Goal: Task Accomplishment & Management: Manage account settings

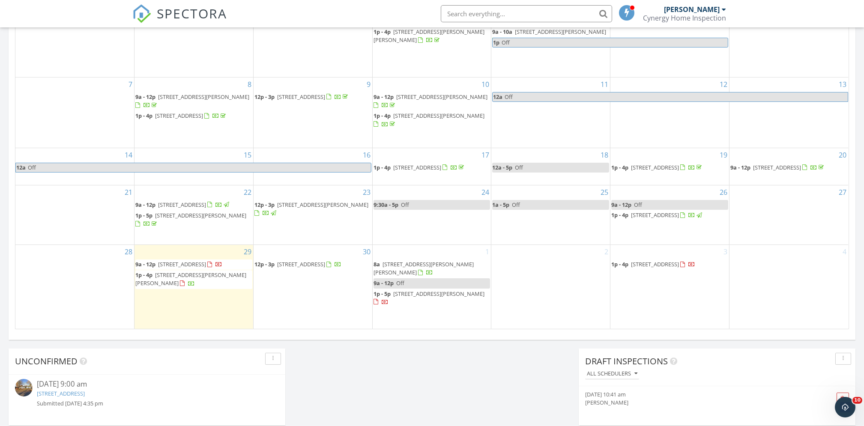
click at [457, 233] on div "24 9:30a - 5p Off" at bounding box center [432, 214] width 119 height 59
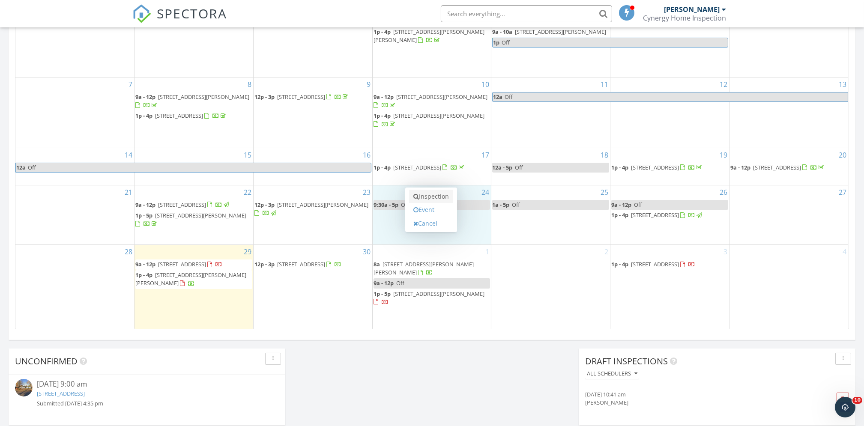
click at [431, 194] on link "Inspection" at bounding box center [431, 197] width 44 height 14
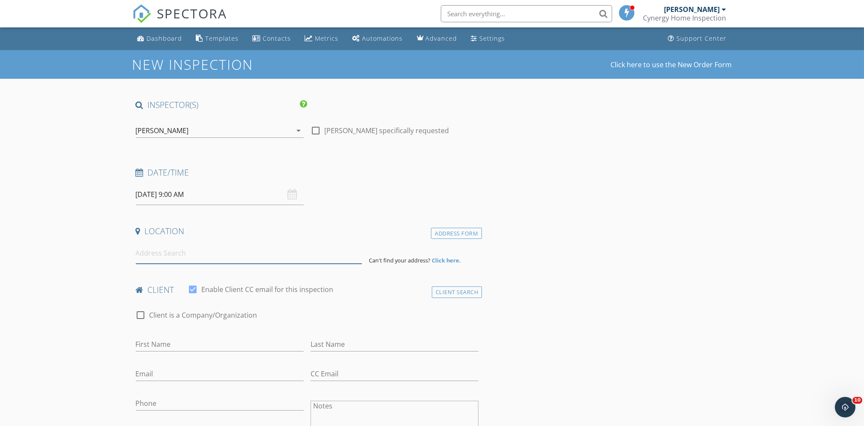
click at [181, 255] on input at bounding box center [249, 253] width 226 height 21
type input "1708 Sweetbriar Lane, Eugene, OR, USA"
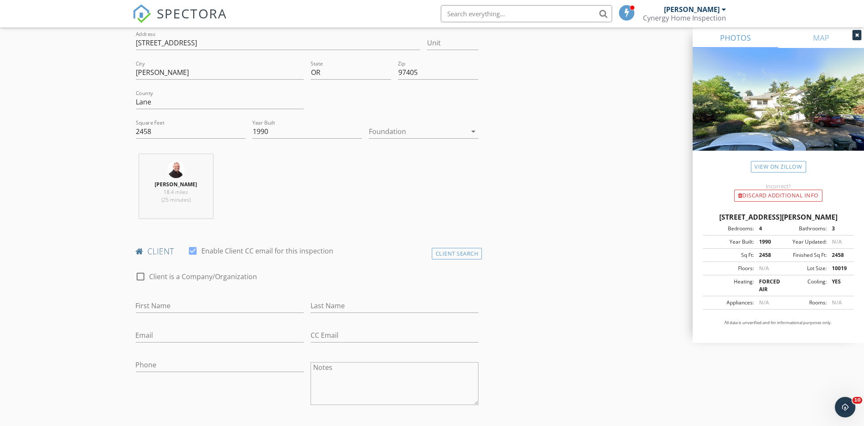
scroll to position [285, 0]
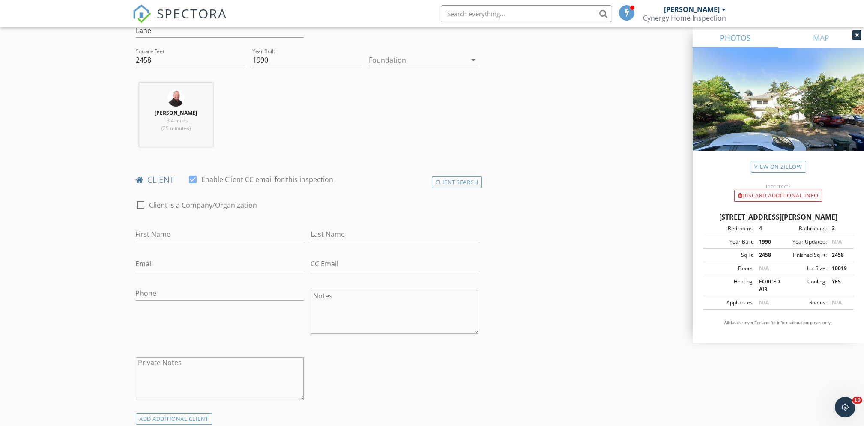
click at [342, 302] on textarea "Notes" at bounding box center [395, 312] width 168 height 43
type textarea "T"
type textarea "O"
type textarea "C"
click at [237, 368] on textarea "Private Notes" at bounding box center [220, 379] width 168 height 43
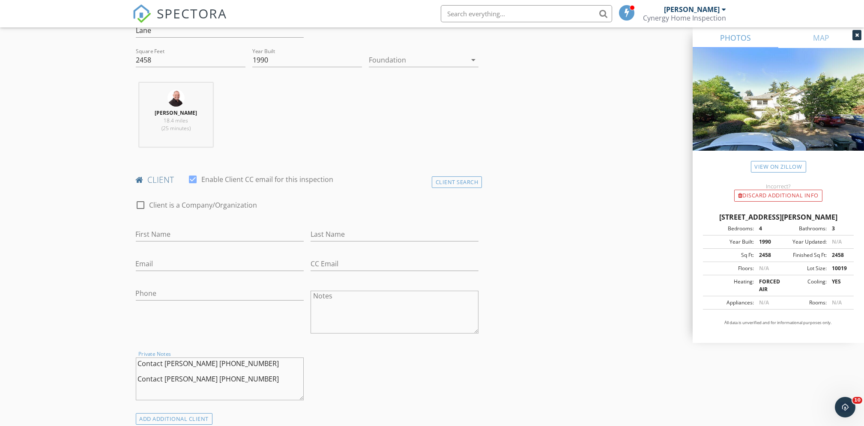
type textarea "Contact Heather Anderson 916-833-5692 Contact Jenny 530-318-6159"
click at [163, 233] on input "First Name" at bounding box center [220, 234] width 168 height 14
click at [231, 230] on input "First Name" at bounding box center [220, 234] width 168 height 14
type input "Harvey"
click at [389, 229] on input "Last Name" at bounding box center [395, 234] width 168 height 14
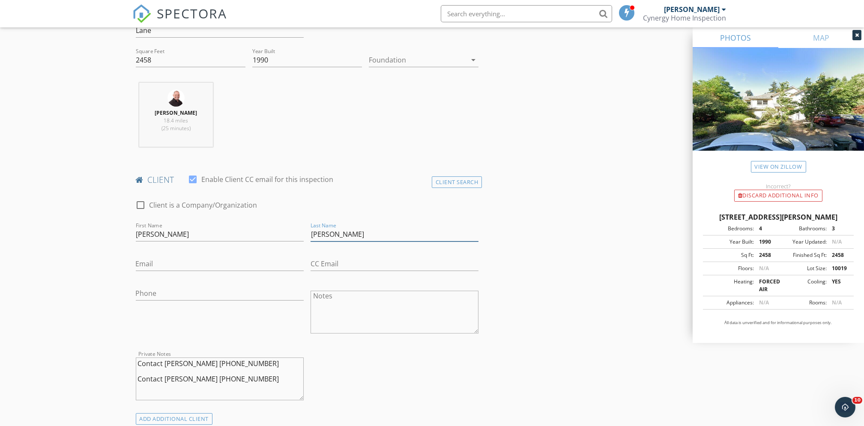
type input "[PERSON_NAME]"
click at [176, 290] on input "Phone" at bounding box center [220, 294] width 168 height 14
type input "[PHONE_NUMBER]"
click at [170, 264] on input "Email" at bounding box center [220, 264] width 168 height 14
drag, startPoint x: 158, startPoint y: 264, endPoint x: 129, endPoint y: 262, distance: 28.8
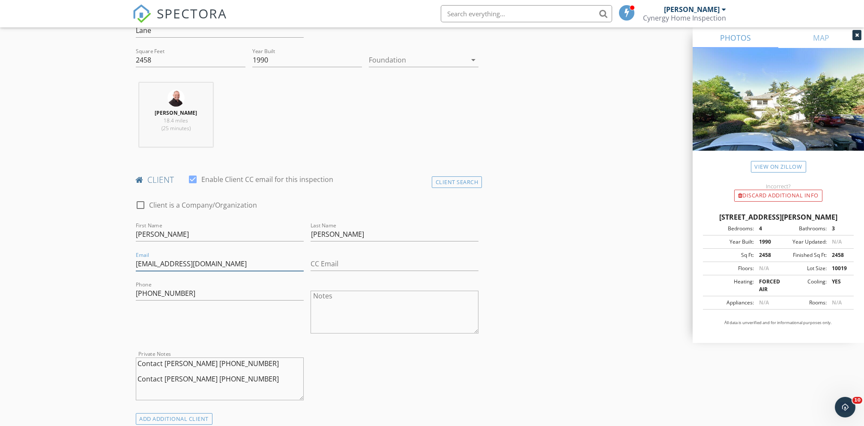
click at [133, 264] on div "Email ahrveyallen@gmail.com" at bounding box center [219, 265] width 175 height 30
type input "harveyallen@gmail.com"
click at [144, 237] on input "Harvey" at bounding box center [220, 234] width 168 height 14
type input "Hervey"
click at [142, 264] on input "harveyallen@gmail.com" at bounding box center [220, 264] width 168 height 14
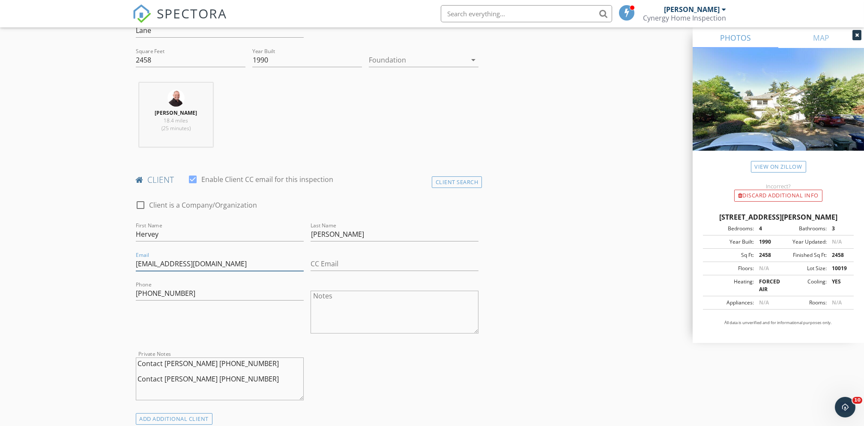
type input "[EMAIL_ADDRESS][DOMAIN_NAME]"
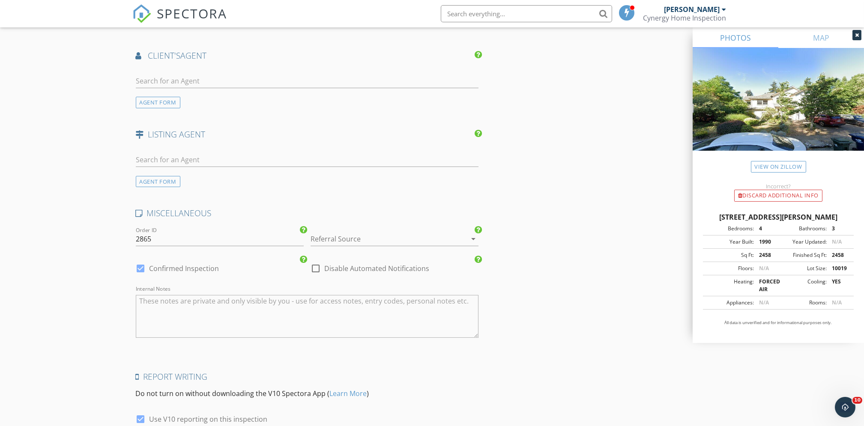
scroll to position [1085, 0]
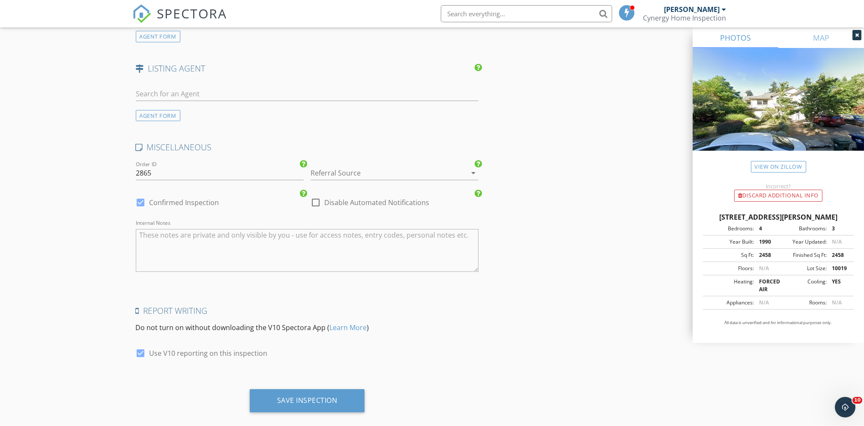
click at [314, 203] on div at bounding box center [315, 202] width 15 height 15
checkbox input "true"
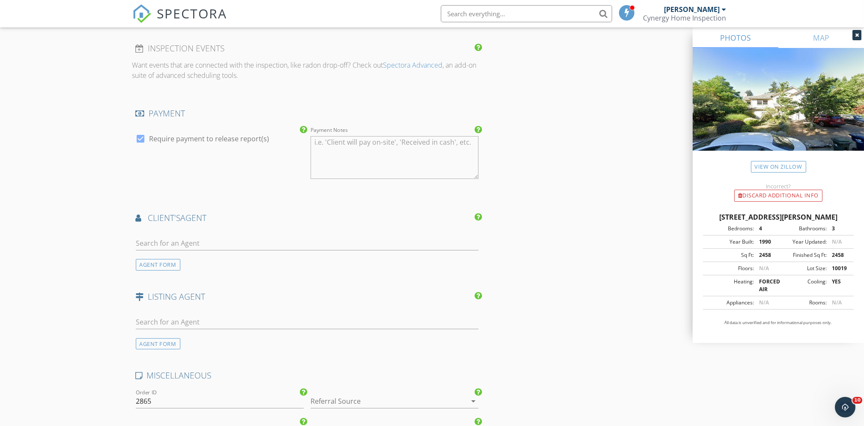
scroll to position [799, 0]
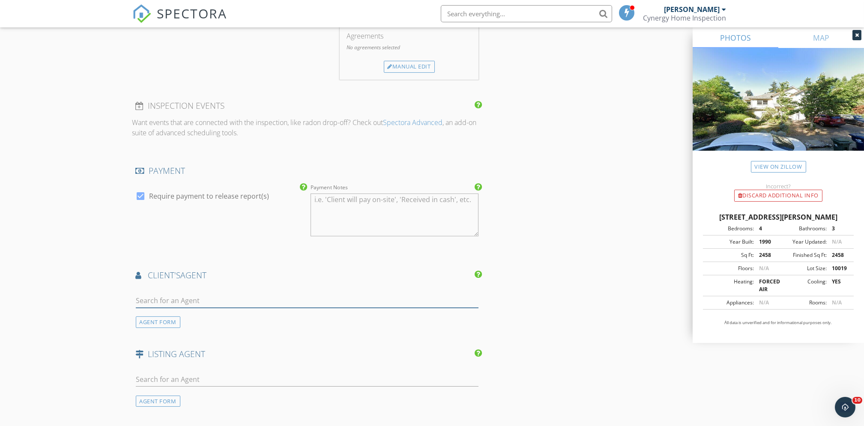
click at [233, 299] on input "text" at bounding box center [307, 301] width 343 height 14
type input "d"
click at [163, 323] on div "AGENT FORM" at bounding box center [158, 323] width 45 height 12
click at [222, 296] on input "First Name" at bounding box center [220, 301] width 168 height 14
type input "d"
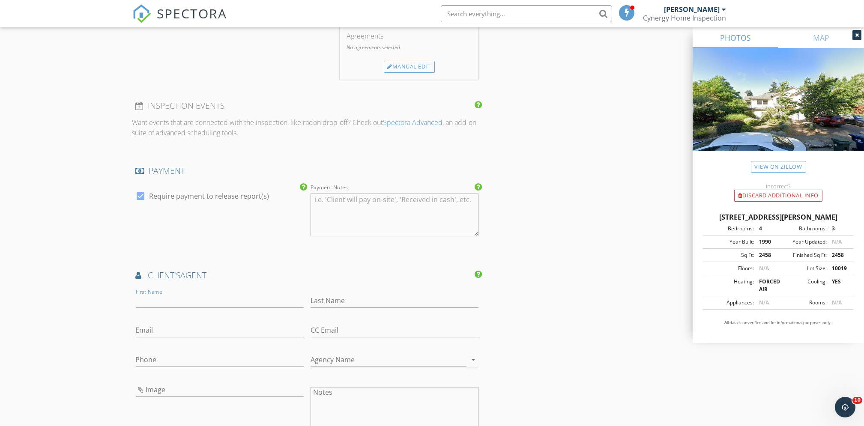
click at [562, 320] on div "INSPECTOR(S) check_box Ben Johnson PRIMARY Ben Johnson arrow_drop_down check_bo…" at bounding box center [432, 99] width 600 height 1598
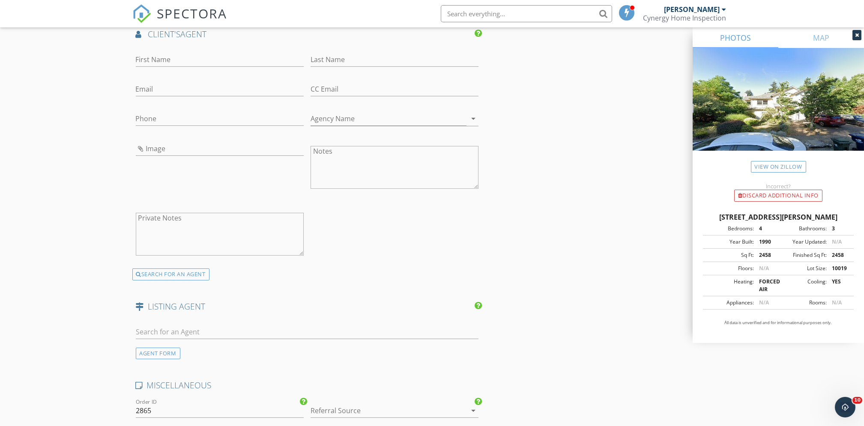
scroll to position [1085, 0]
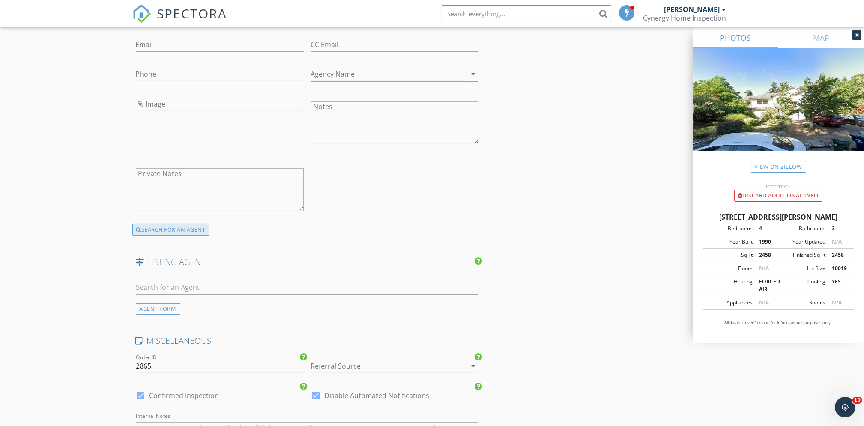
click at [175, 231] on div "SEARCH FOR AN AGENT" at bounding box center [170, 230] width 77 height 12
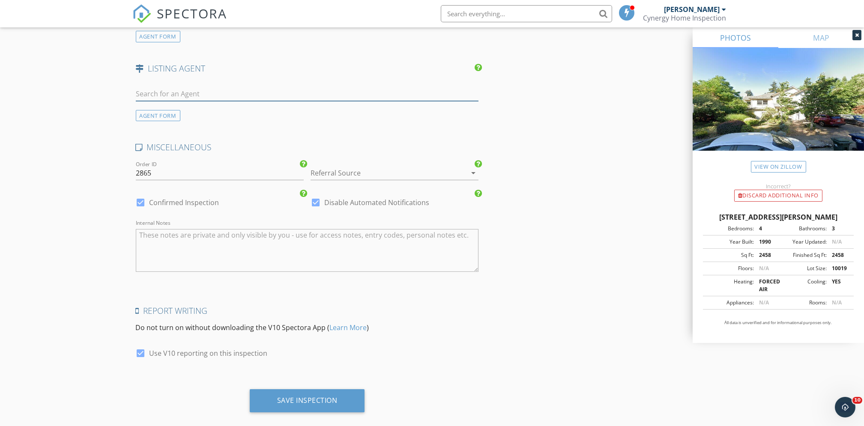
click at [180, 93] on input "text" at bounding box center [307, 94] width 343 height 14
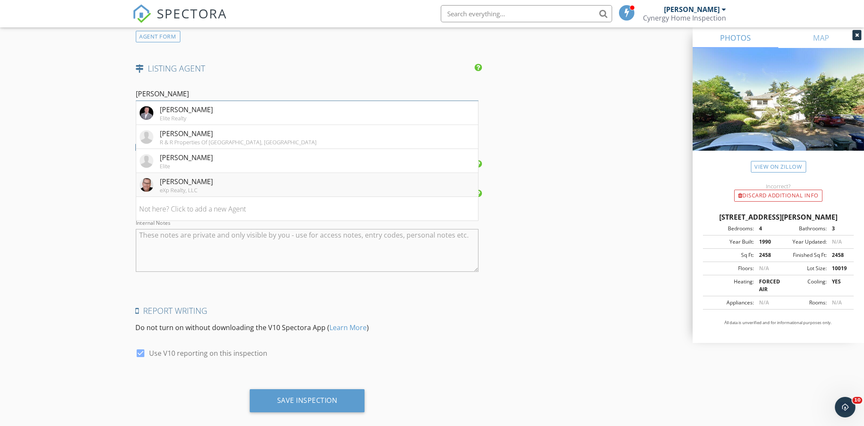
type input "Darr"
drag, startPoint x: 232, startPoint y: 185, endPoint x: 269, endPoint y: 185, distance: 37.3
click at [233, 185] on li "Darren Ricketts eXp Realty, LLC" at bounding box center [307, 185] width 342 height 24
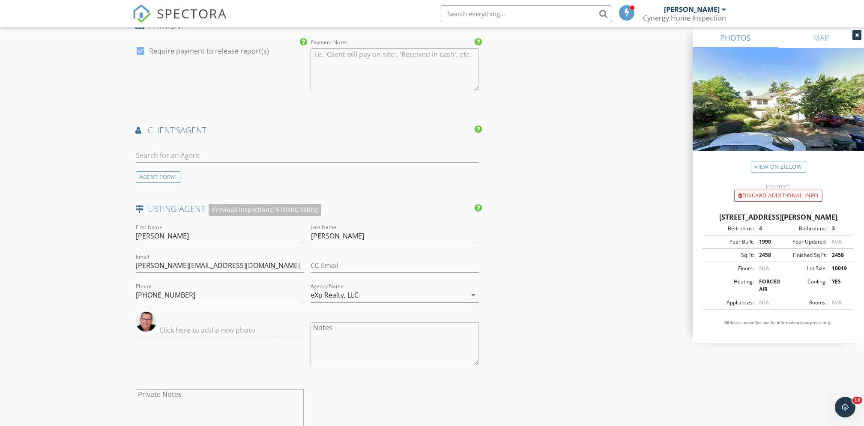
scroll to position [831, 0]
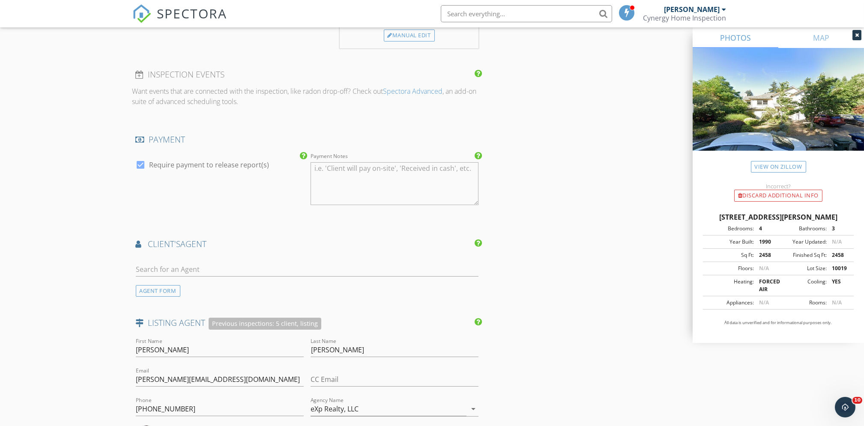
click at [533, 314] on div "INSPECTOR(S) check_box Ben Johnson PRIMARY Ben Johnson arrow_drop_down check_bo…" at bounding box center [432, 68] width 600 height 1599
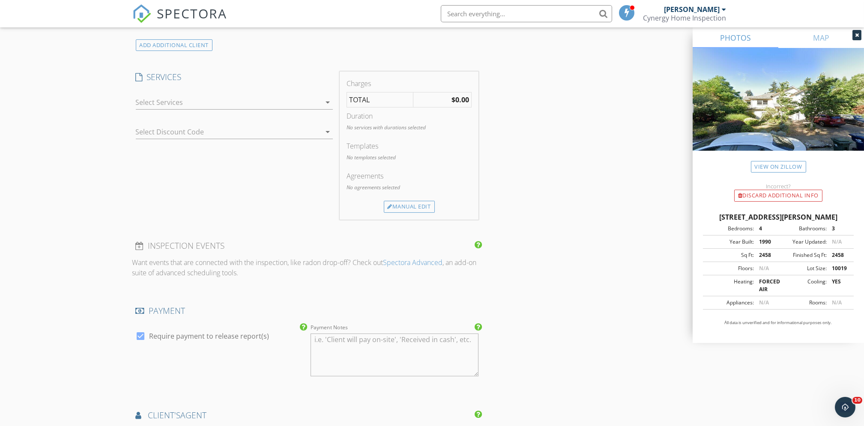
scroll to position [602, 0]
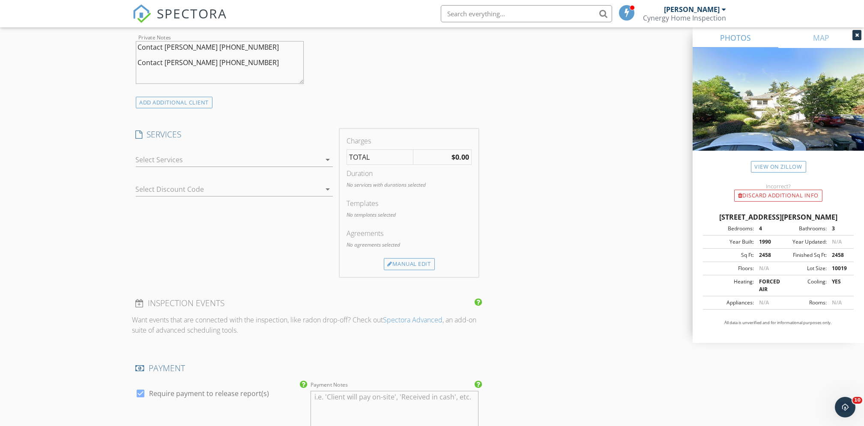
click at [326, 160] on icon "arrow_drop_down" at bounding box center [328, 160] width 10 height 10
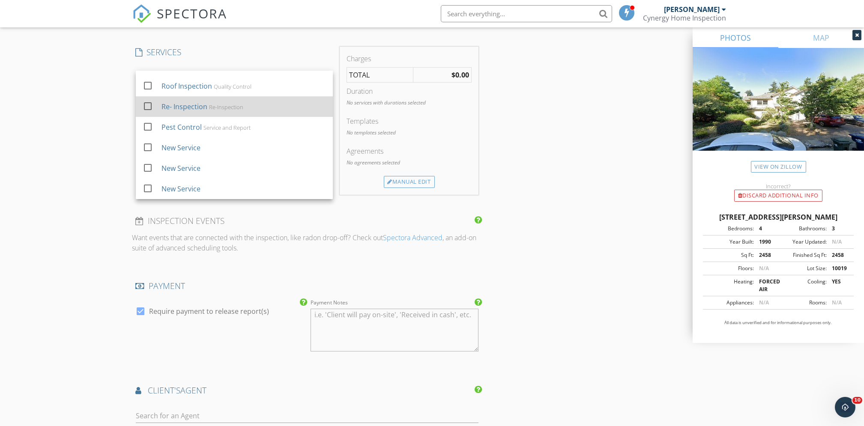
scroll to position [716, 0]
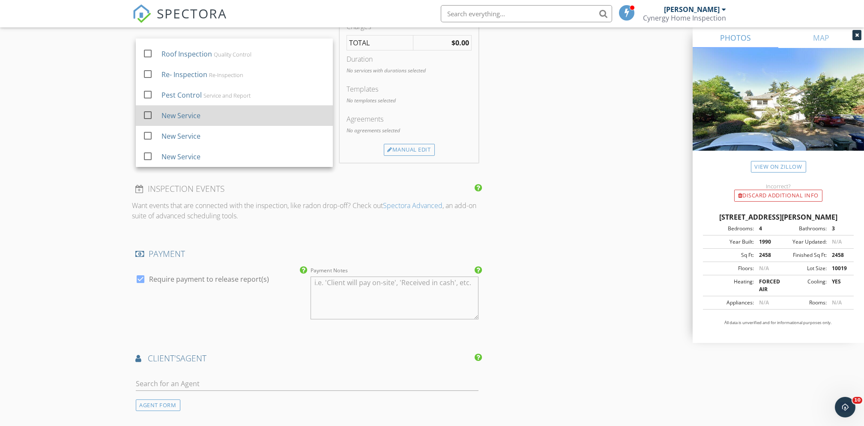
click at [192, 115] on div "New Service" at bounding box center [180, 116] width 39 height 10
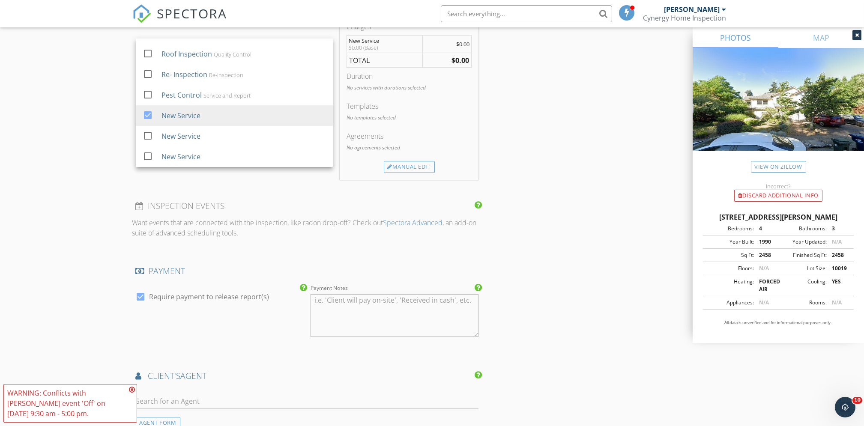
scroll to position [659, 0]
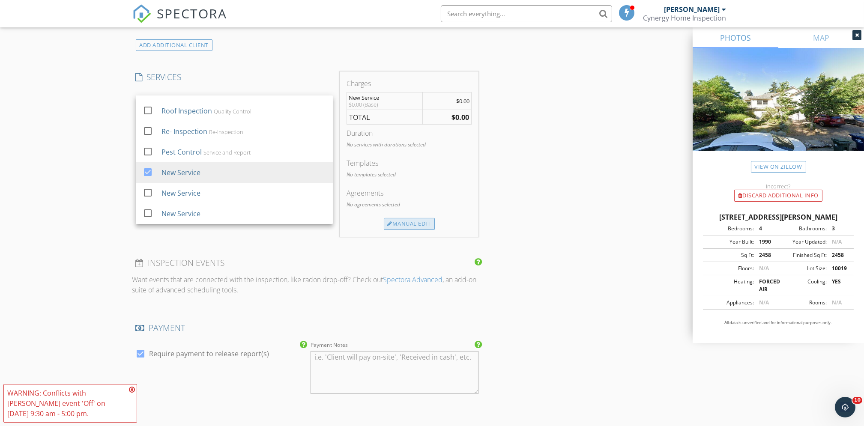
click at [426, 224] on div "Manual Edit" at bounding box center [409, 224] width 51 height 12
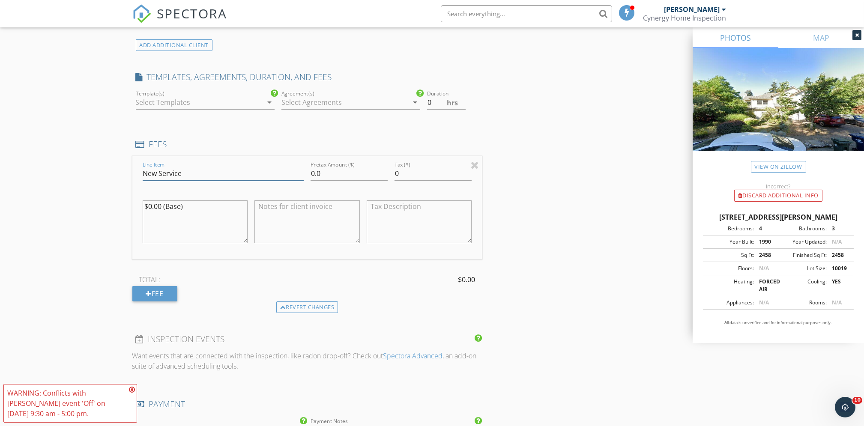
drag, startPoint x: 183, startPoint y: 173, endPoint x: 130, endPoint y: 172, distance: 52.7
click at [130, 172] on div "New Inspection Click here to use the New Order Form INSPECTOR(S) check_box Ben …" at bounding box center [432, 272] width 864 height 1763
type input "Crawlspace Cleanup"
drag, startPoint x: 329, startPoint y: 173, endPoint x: 299, endPoint y: 172, distance: 30.4
click at [299, 172] on div "Line Item Crawlspace Cleanup Pretax Amount ($) 0.0 Tax ($) 0 $0.00 (Base)" at bounding box center [307, 207] width 350 height 103
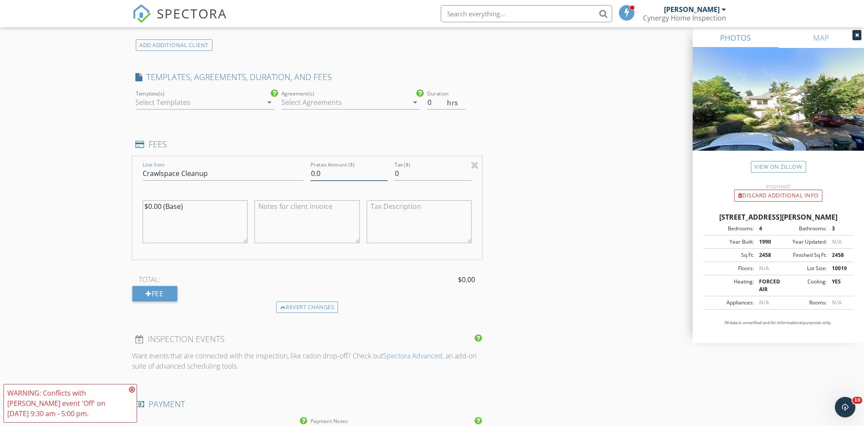
click at [321, 173] on input "0.0" at bounding box center [349, 174] width 77 height 14
type input "0"
type input "800.00"
click at [558, 193] on div "INSPECTOR(S) check_box Ben Johnson PRIMARY Ben Johnson arrow_drop_down check_bo…" at bounding box center [432, 286] width 600 height 1693
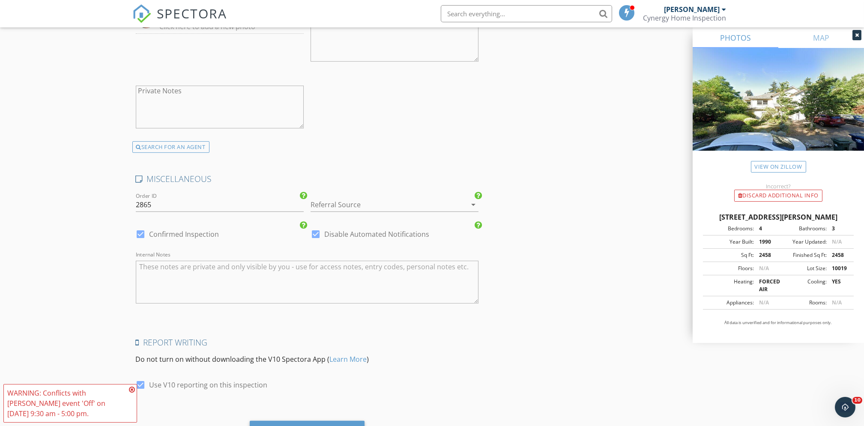
scroll to position [1387, 0]
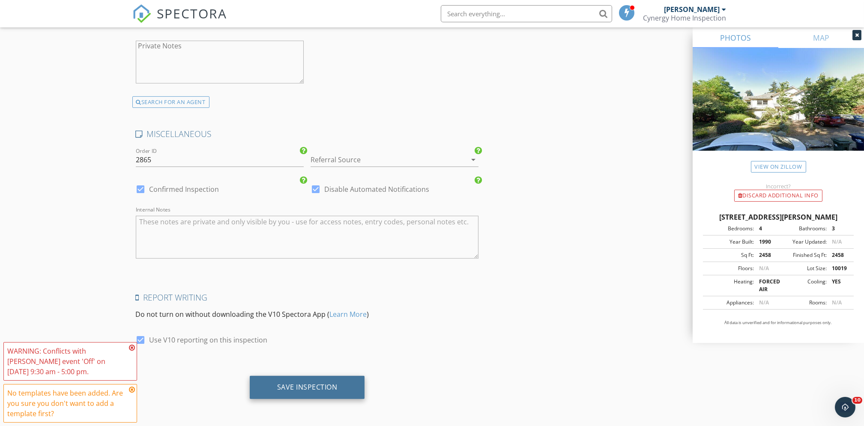
click at [333, 391] on div "Save Inspection" at bounding box center [307, 387] width 60 height 9
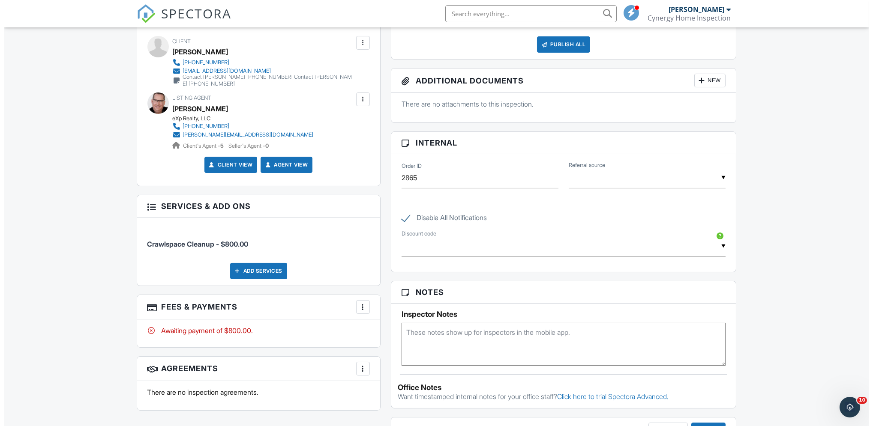
scroll to position [457, 0]
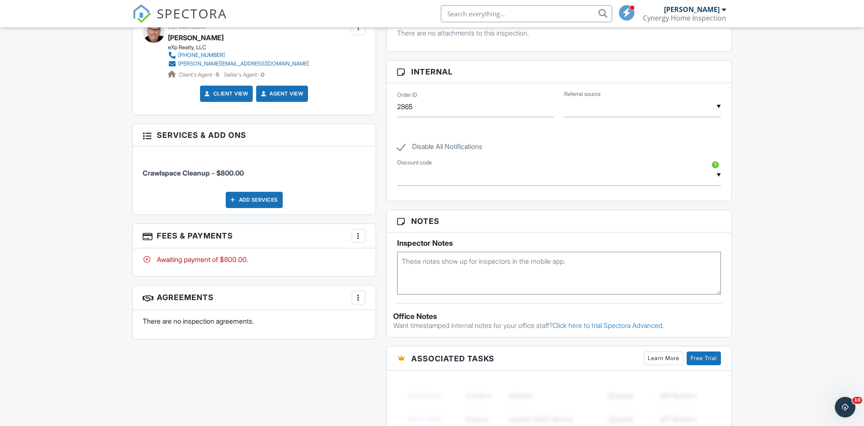
click at [360, 240] on div at bounding box center [358, 236] width 9 height 9
click at [148, 137] on div at bounding box center [147, 135] width 9 height 9
click at [148, 138] on div at bounding box center [147, 135] width 9 height 9
click at [149, 138] on div at bounding box center [147, 135] width 9 height 9
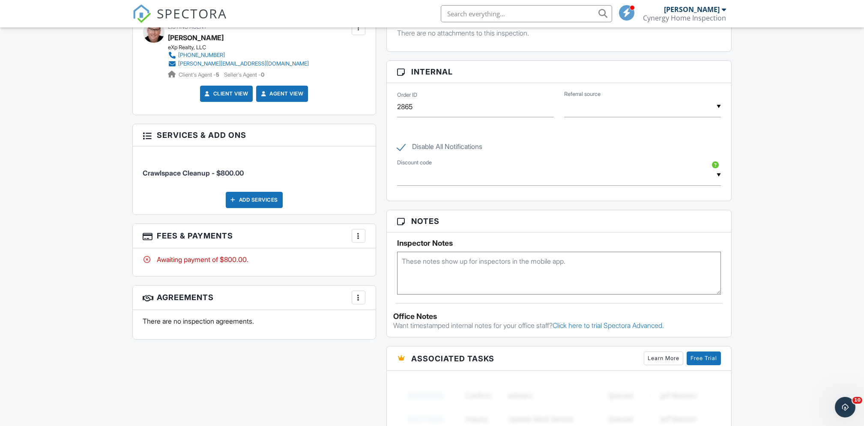
click at [149, 138] on div at bounding box center [147, 135] width 9 height 9
click at [364, 238] on div "More" at bounding box center [359, 236] width 14 height 14
click at [384, 263] on li "Edit Fees & Payments" at bounding box center [402, 261] width 90 height 21
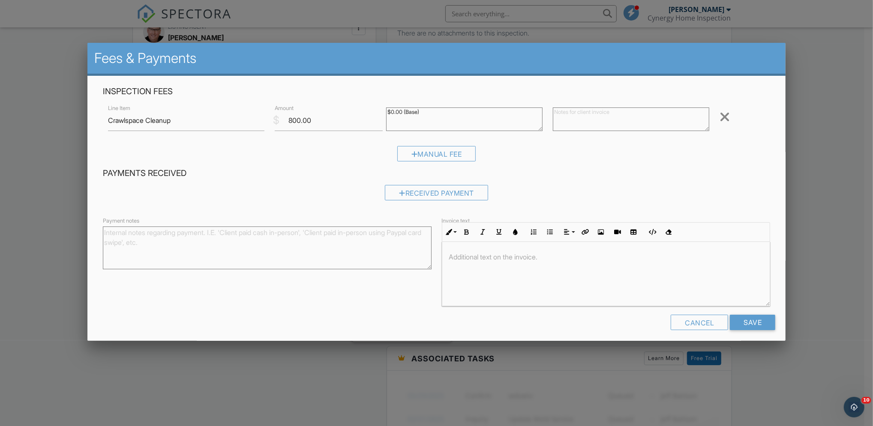
click at [303, 239] on textarea "Payment notes" at bounding box center [267, 248] width 329 height 43
click at [559, 117] on textarea at bounding box center [631, 120] width 156 height 24
paste textarea "Scope of work: • Center sections of the crawlspace were vacuumed or swept up an…"
type textarea "Scope of work: • Center sections of the crawlspace were vacuumed or swept up an…"
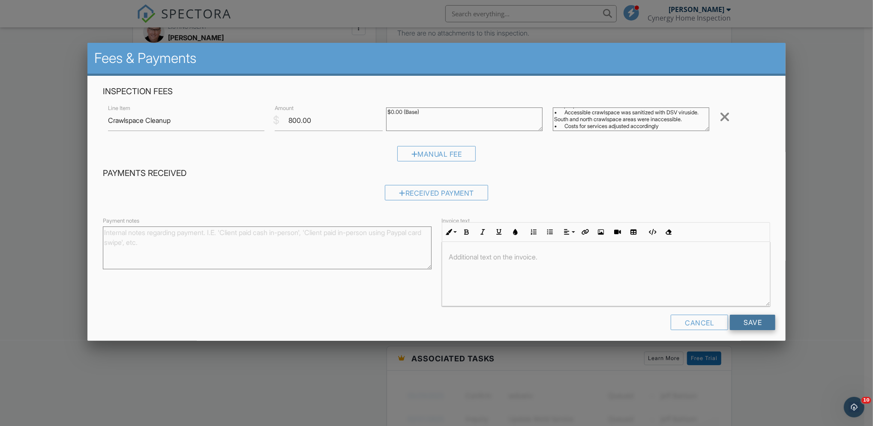
click at [752, 323] on input "Save" at bounding box center [751, 322] width 45 height 15
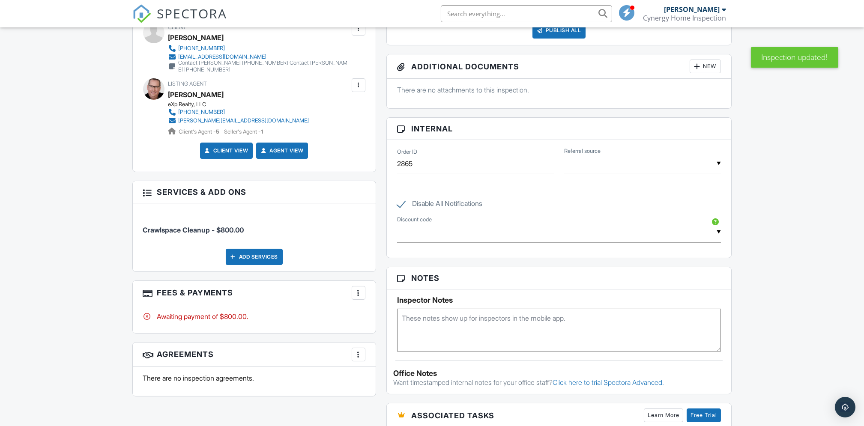
click at [364, 299] on div "More" at bounding box center [359, 293] width 14 height 14
click at [391, 365] on li "View Invoice" at bounding box center [402, 361] width 90 height 21
click at [360, 299] on div "More" at bounding box center [359, 293] width 14 height 14
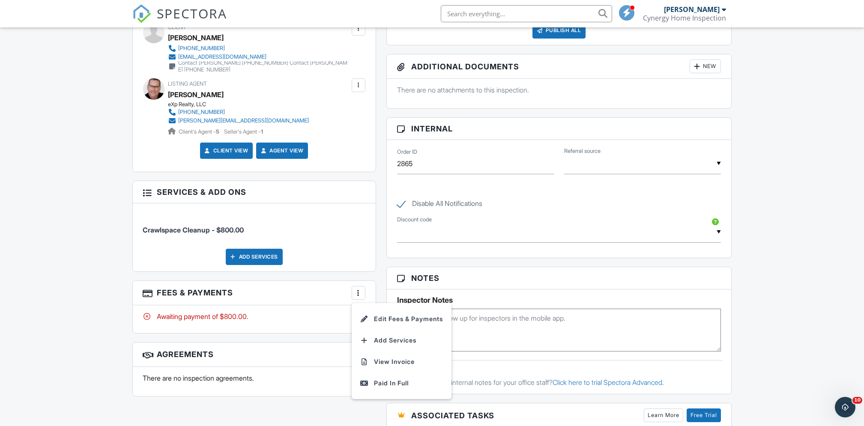
click at [402, 317] on li "Edit Fees & Payments" at bounding box center [402, 318] width 90 height 21
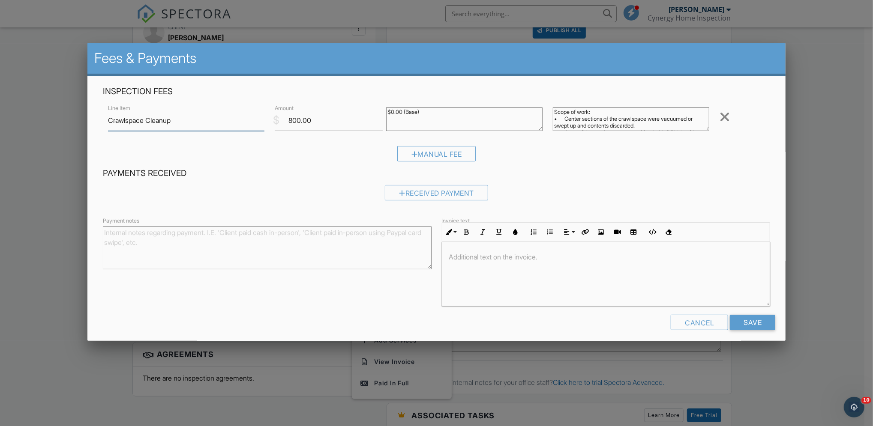
scroll to position [33, 0]
click at [674, 120] on textarea "Scope of work: • Center sections of the crawlspace were vacuumed or swept up an…" at bounding box center [631, 120] width 156 height 24
click at [636, 264] on div at bounding box center [606, 274] width 328 height 64
click at [747, 326] on input "Save" at bounding box center [751, 322] width 45 height 15
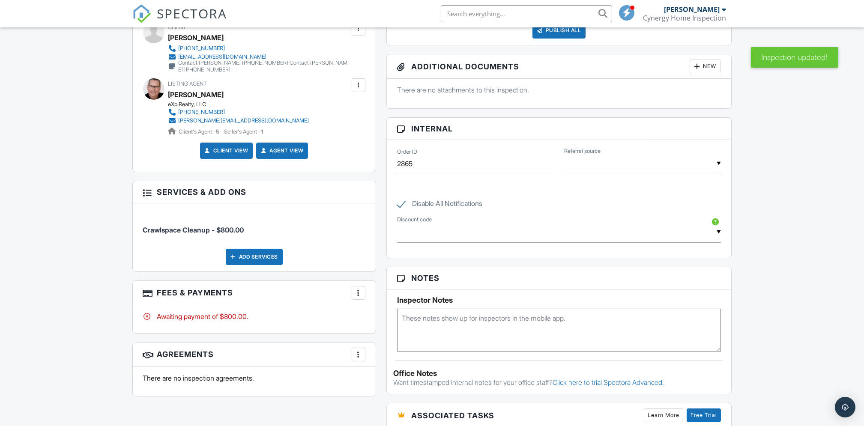
click at [360, 298] on div "More" at bounding box center [359, 293] width 14 height 14
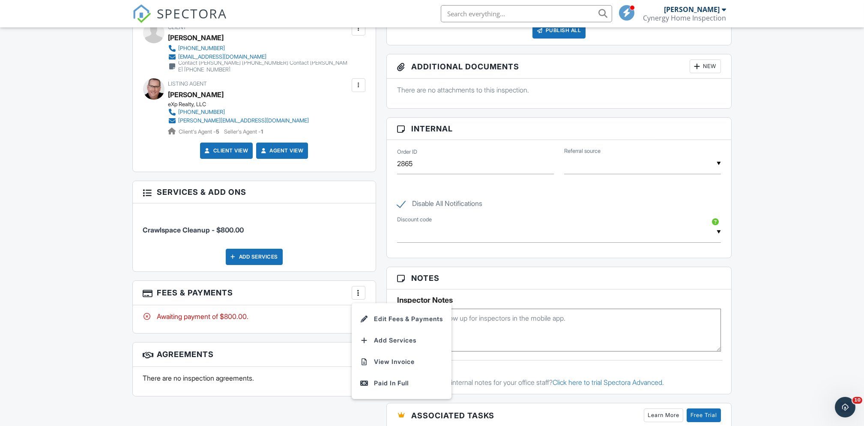
click at [357, 295] on div at bounding box center [358, 293] width 9 height 9
click at [359, 297] on div at bounding box center [358, 293] width 9 height 9
click at [394, 362] on li "View Invoice" at bounding box center [402, 361] width 90 height 21
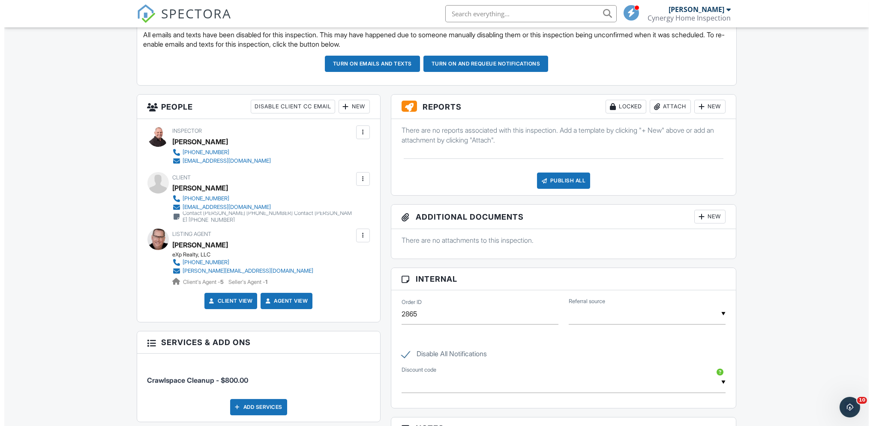
scroll to position [171, 0]
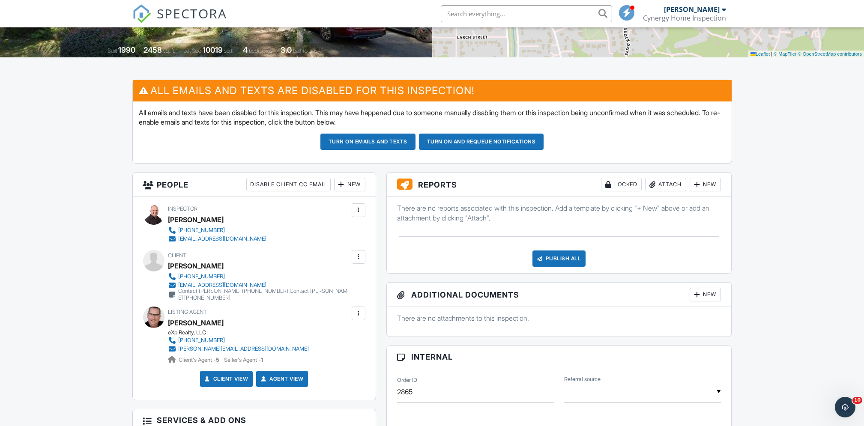
click at [658, 187] on div "Attach" at bounding box center [665, 185] width 41 height 14
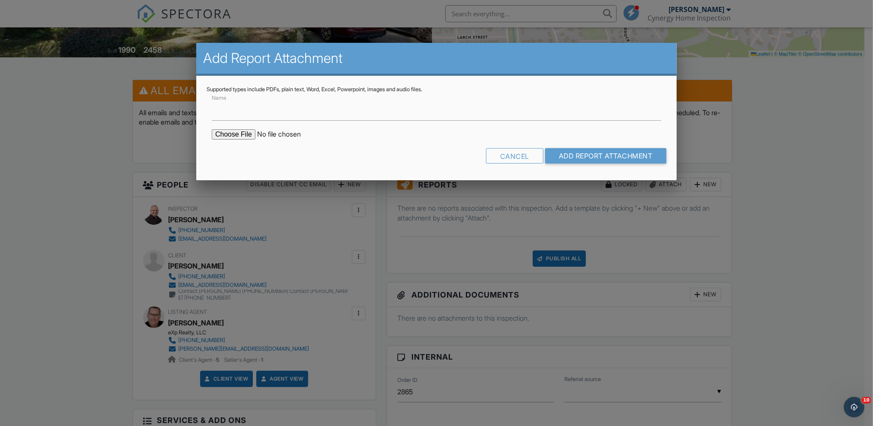
click at [231, 136] on input "file" at bounding box center [285, 134] width 146 height 10
type input "C:\fakepath\Invoice - 09_24_2025 9_00 am - 1708 Sweetbriar Ln.pdf"
click at [566, 158] on input "Add Report Attachment" at bounding box center [605, 155] width 121 height 15
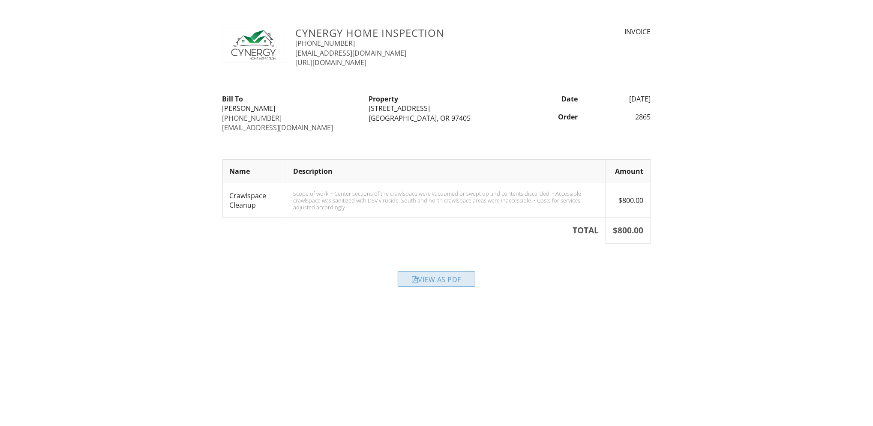
click at [445, 282] on div "View as PDF" at bounding box center [437, 279] width 78 height 15
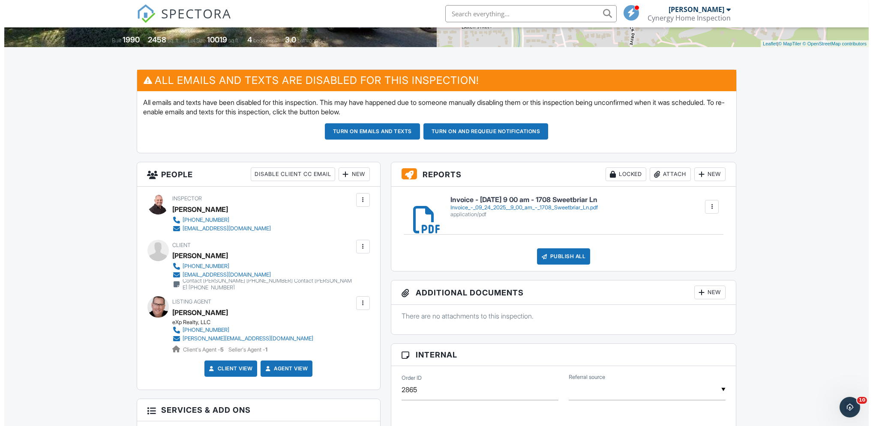
scroll to position [171, 0]
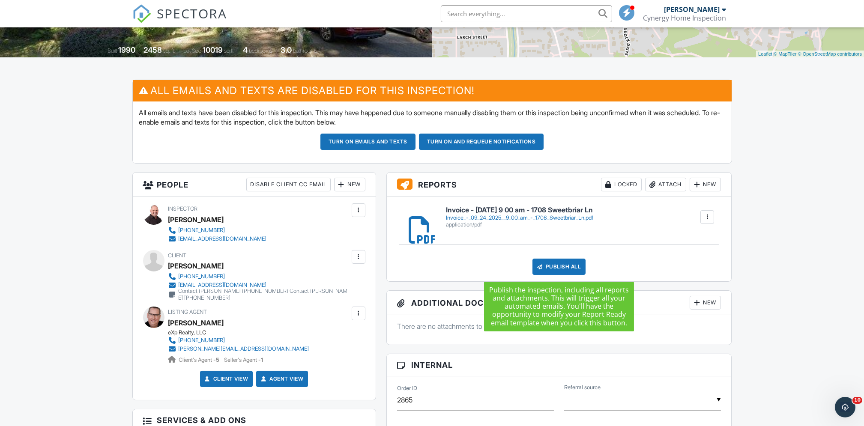
click at [560, 267] on div "Publish All" at bounding box center [559, 267] width 54 height 16
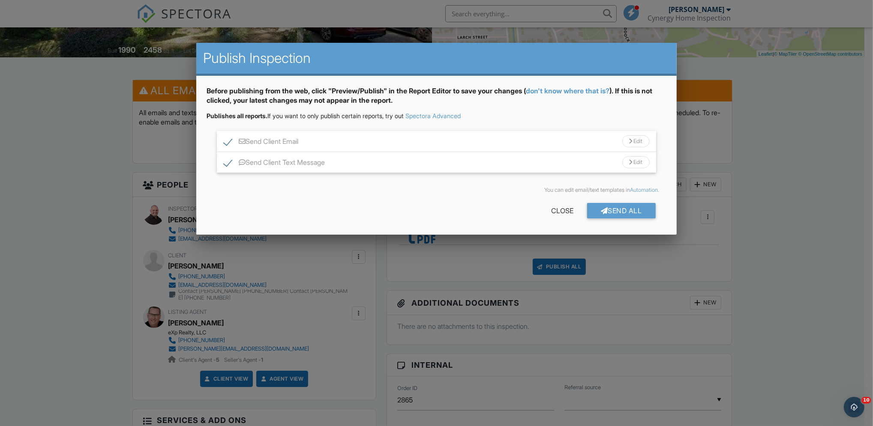
click at [802, 125] on div at bounding box center [436, 223] width 873 height 533
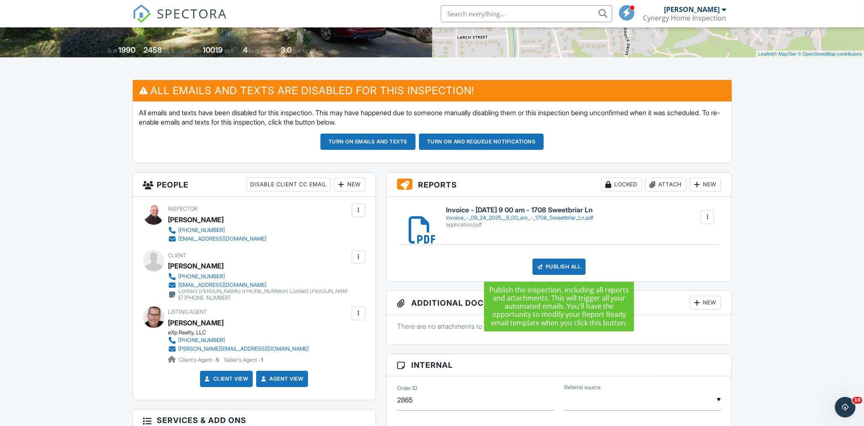
click at [562, 266] on div "Publish All" at bounding box center [559, 267] width 54 height 16
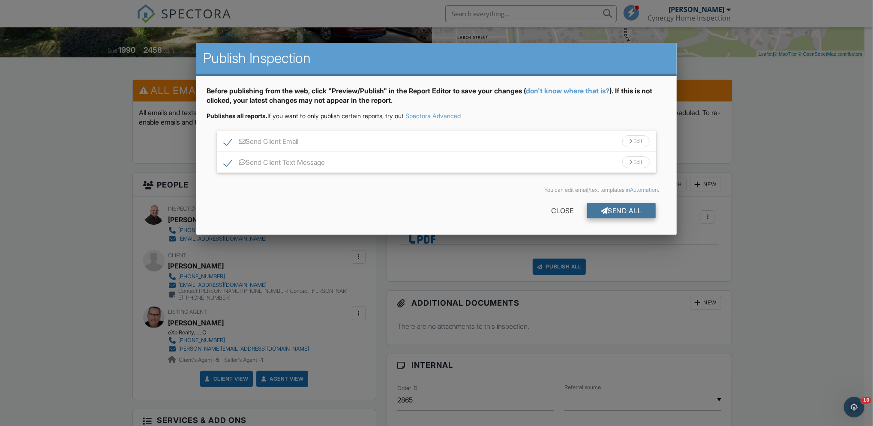
click at [623, 212] on div "Send All" at bounding box center [621, 210] width 69 height 15
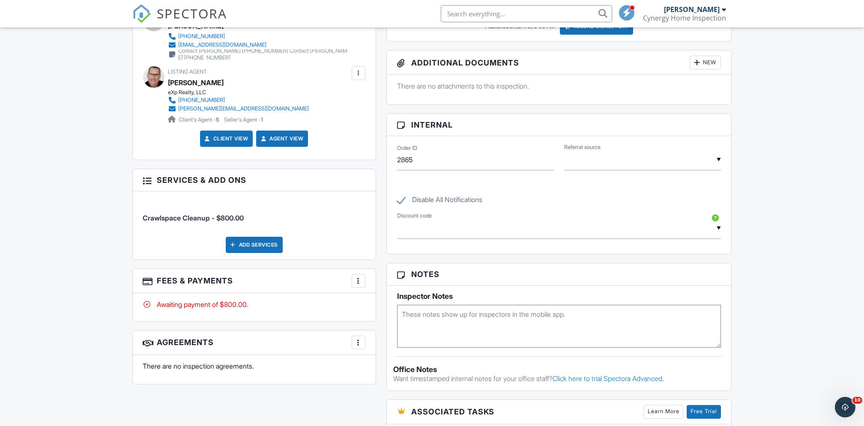
scroll to position [343, 0]
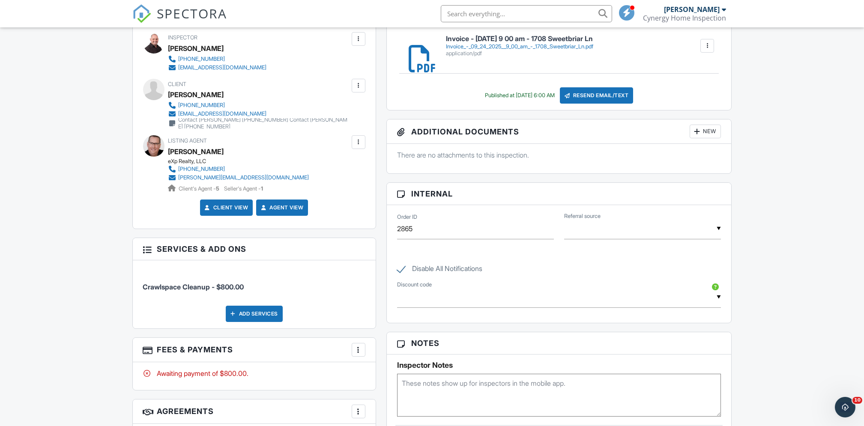
click at [403, 270] on label "Disable All Notifications" at bounding box center [439, 270] width 85 height 11
checkbox input "false"
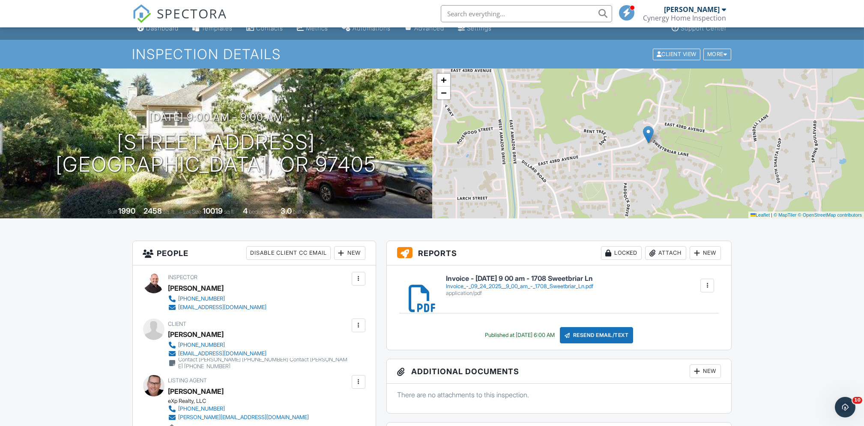
scroll to position [0, 0]
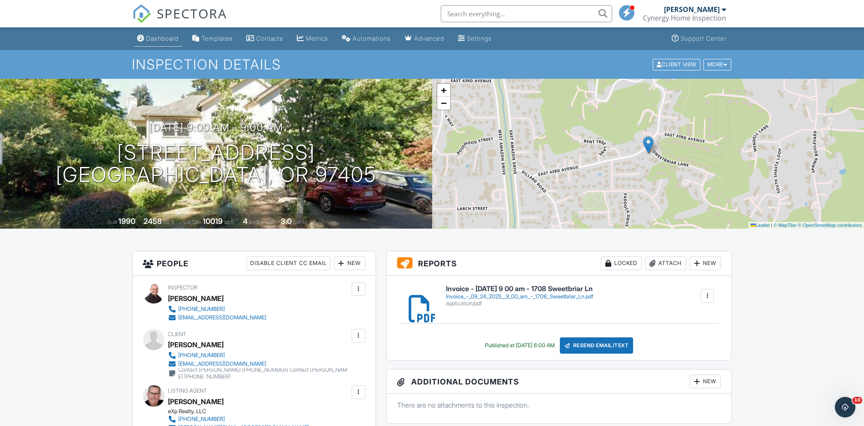
click at [161, 42] on div "Dashboard" at bounding box center [162, 38] width 33 height 7
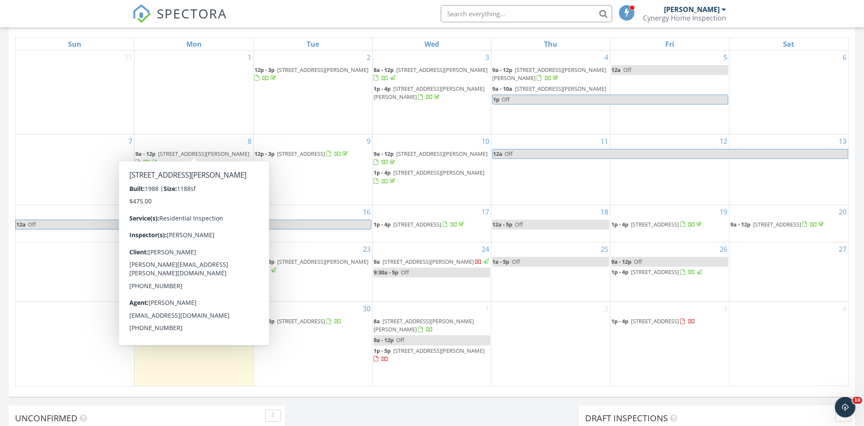
click at [439, 290] on div "24 9a 1708 Sweetbriar Ln, Eugene 97405 9:30a - 5p Off" at bounding box center [432, 271] width 119 height 59
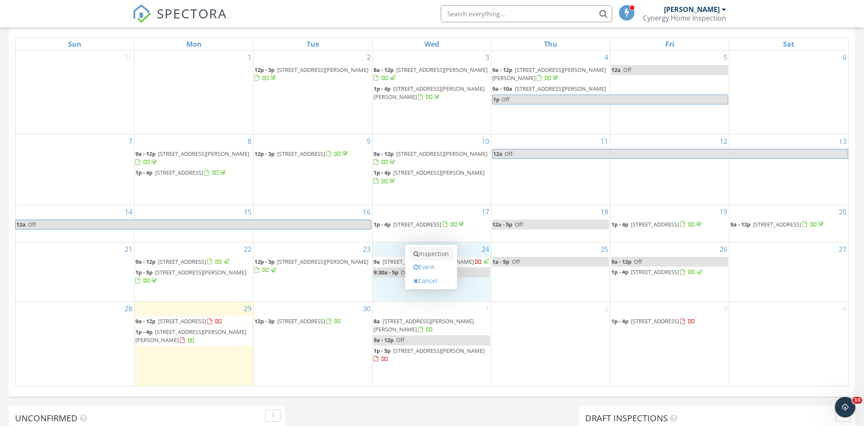
click at [435, 255] on link "Inspection" at bounding box center [431, 254] width 44 height 14
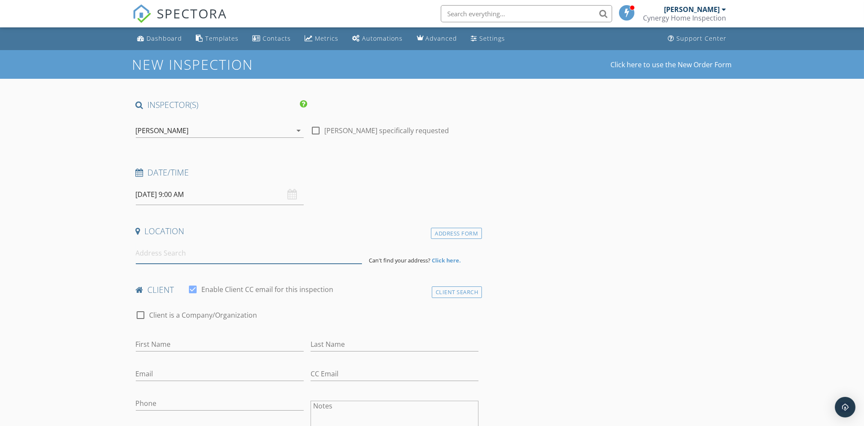
click at [204, 257] on input at bounding box center [249, 253] width 226 height 21
type input "r"
click at [221, 344] on input "First Name" at bounding box center [220, 345] width 168 height 14
type input "e"
click at [495, 12] on input "text" at bounding box center [526, 13] width 171 height 17
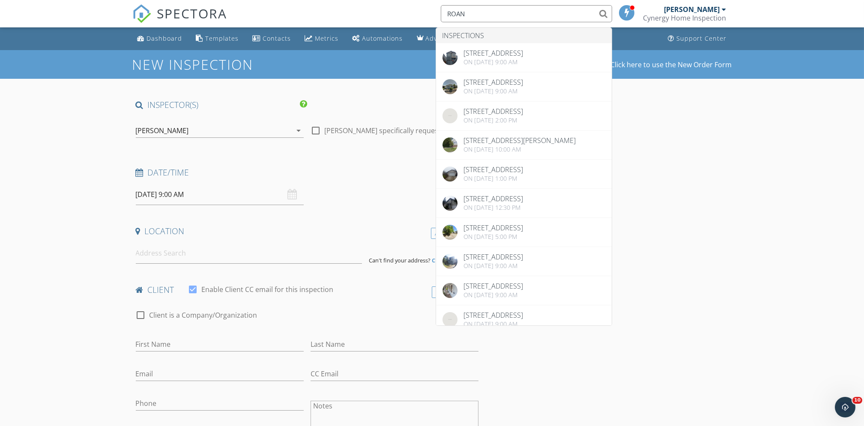
type input "ROAN"
click at [205, 255] on input at bounding box center [249, 253] width 226 height 21
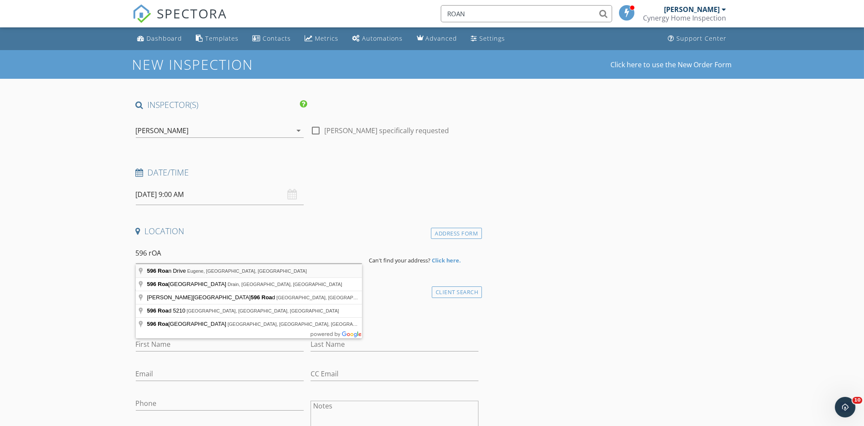
type input "[STREET_ADDRESS]"
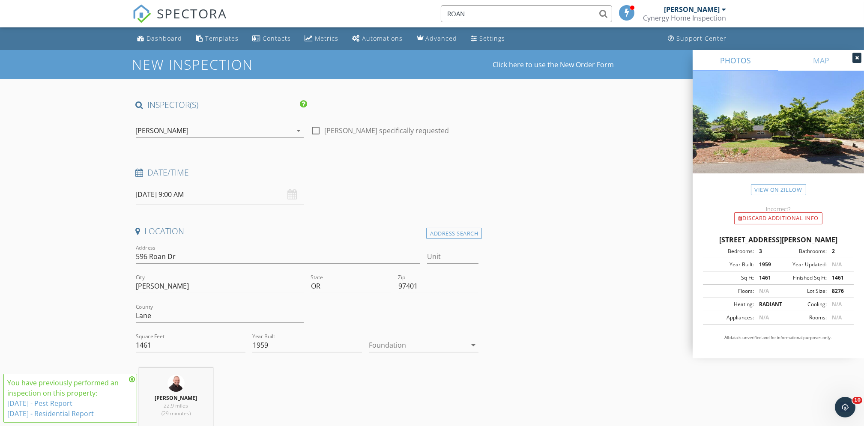
click at [132, 381] on icon at bounding box center [132, 379] width 6 height 7
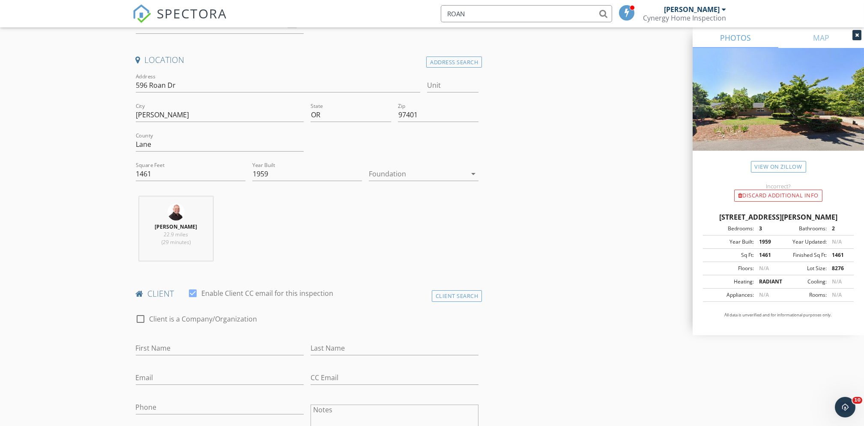
scroll to position [285, 0]
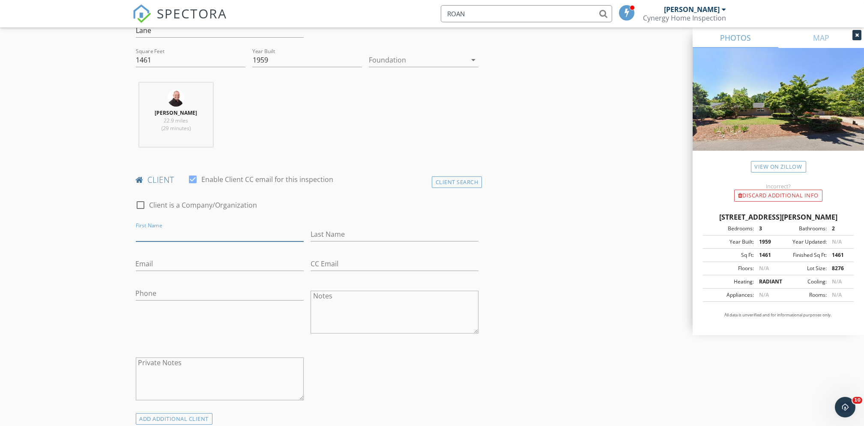
click at [185, 236] on input "First Name" at bounding box center [220, 234] width 168 height 14
type input "e"
type input "[PERSON_NAME]"
click at [187, 293] on input "Phone" at bounding box center [220, 294] width 168 height 14
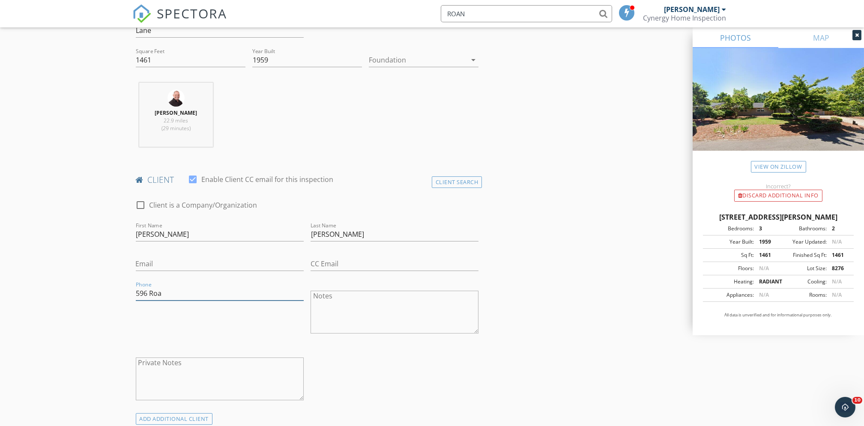
type input "596 Roan"
drag, startPoint x: 173, startPoint y: 295, endPoint x: 118, endPoint y: 292, distance: 55.3
drag, startPoint x: 175, startPoint y: 267, endPoint x: 162, endPoint y: 261, distance: 13.8
click at [174, 267] on input "Email" at bounding box center [220, 264] width 168 height 14
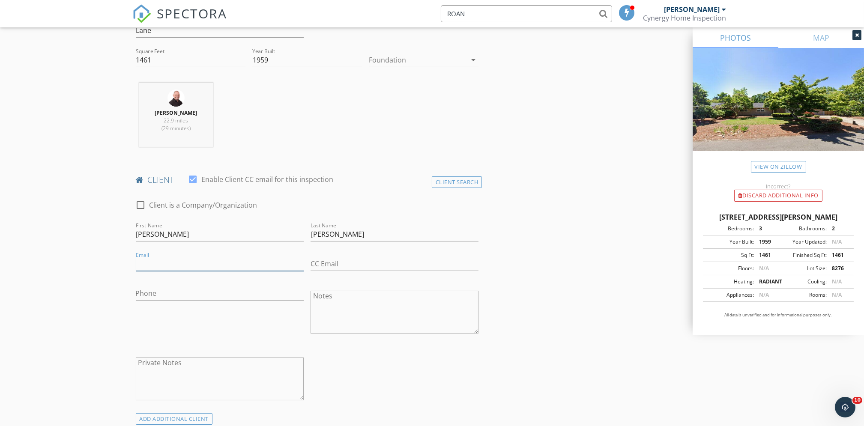
click at [155, 264] on input "Email" at bounding box center [220, 264] width 168 height 14
paste input "[EMAIL_ADDRESS][DOMAIN_NAME]"
type input "[EMAIL_ADDRESS][DOMAIN_NAME]"
click at [158, 294] on input "Phone" at bounding box center [220, 294] width 168 height 14
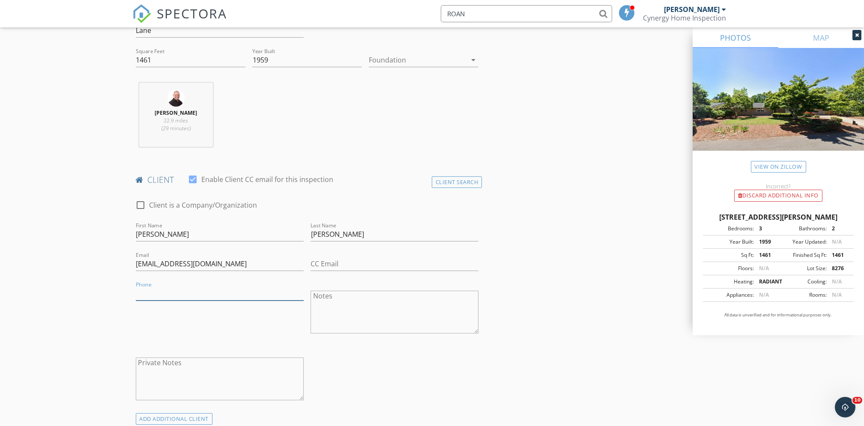
paste input "[PHONE_NUMBER]"
type input "[PHONE_NUMBER]"
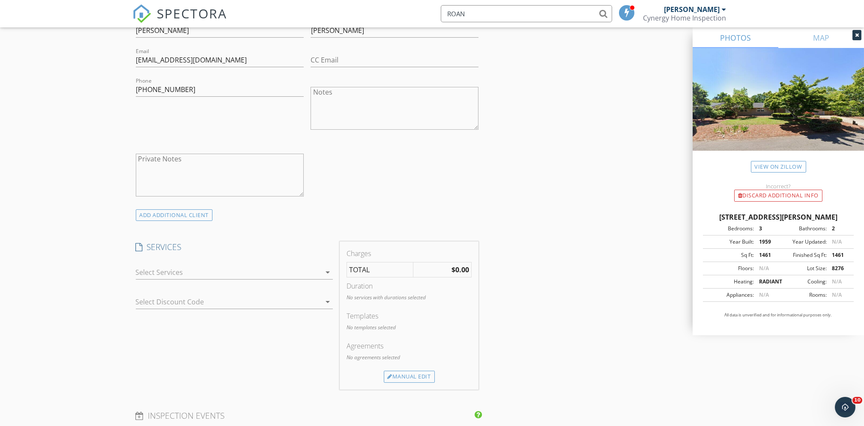
scroll to position [571, 0]
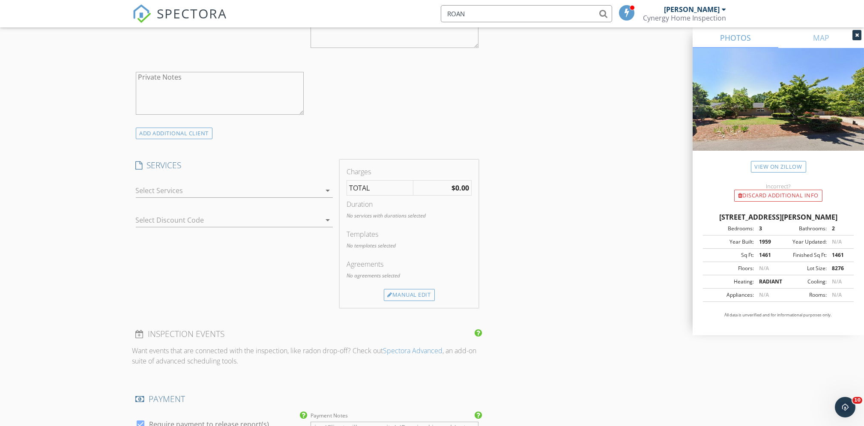
click at [329, 192] on icon "arrow_drop_down" at bounding box center [328, 190] width 10 height 10
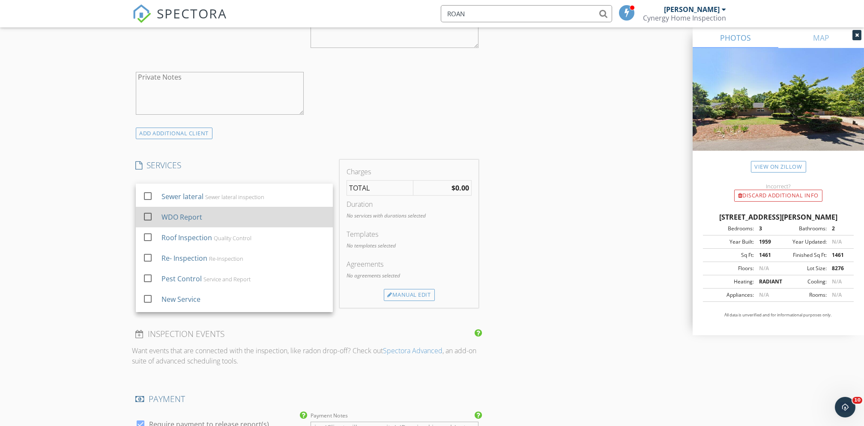
scroll to position [84, 0]
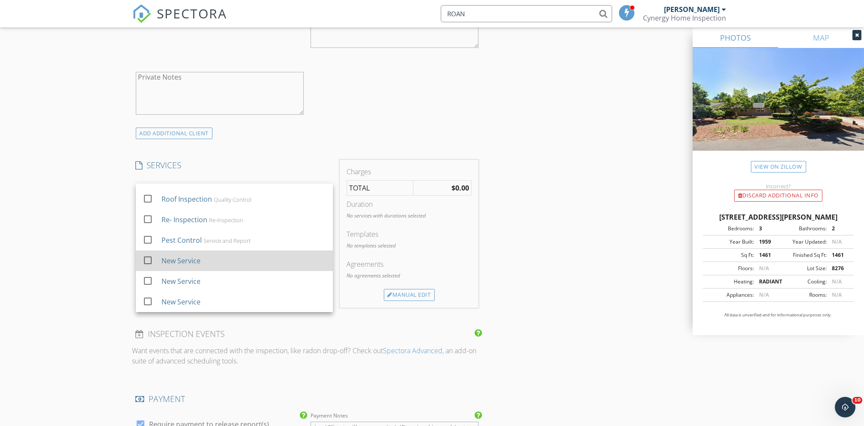
click at [170, 262] on div "New Service" at bounding box center [180, 261] width 39 height 10
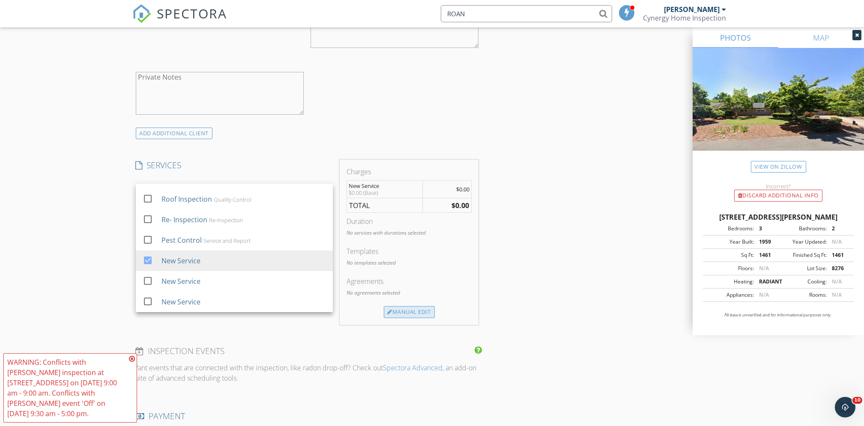
click at [417, 311] on div "Manual Edit" at bounding box center [409, 312] width 51 height 12
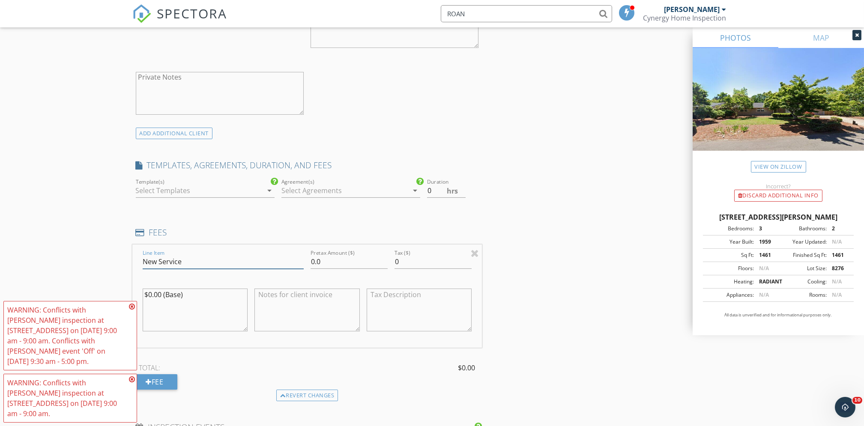
drag, startPoint x: 182, startPoint y: 264, endPoint x: 144, endPoint y: 260, distance: 38.3
click at [145, 260] on input "New Service" at bounding box center [223, 262] width 161 height 14
type input "Pest Service Follow up"
drag, startPoint x: 327, startPoint y: 265, endPoint x: 300, endPoint y: 262, distance: 27.2
click at [300, 262] on div "Line Item Pest Service Follow up Pretax Amount ($) 0.0 Tax ($) 0 $0.00 (Base)" at bounding box center [307, 296] width 350 height 103
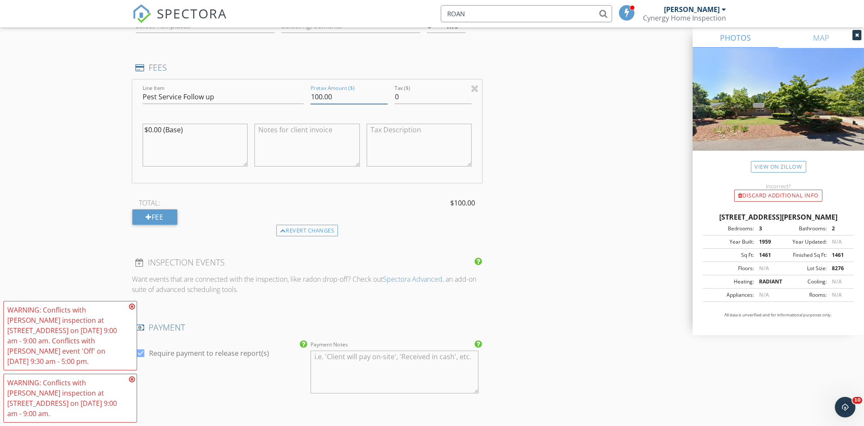
scroll to position [799, 0]
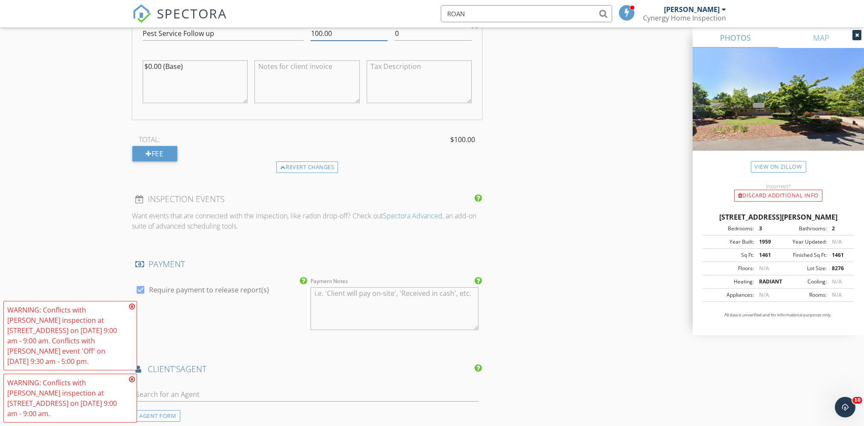
type input "100.00"
click at [129, 309] on icon at bounding box center [132, 306] width 6 height 7
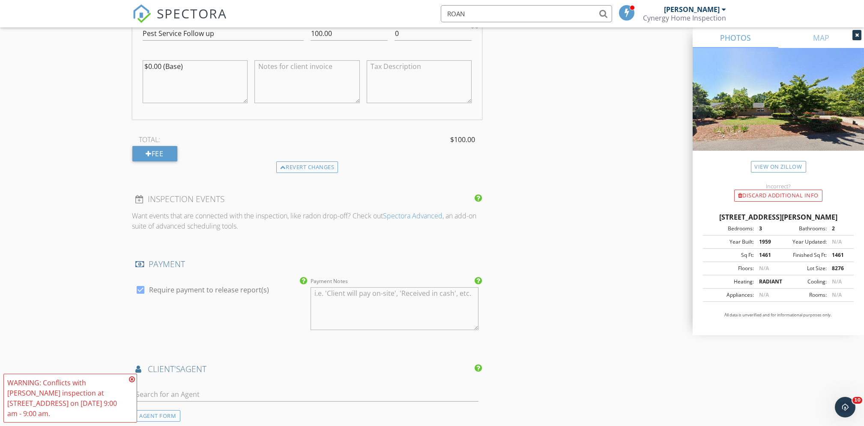
click at [131, 379] on icon at bounding box center [132, 379] width 6 height 7
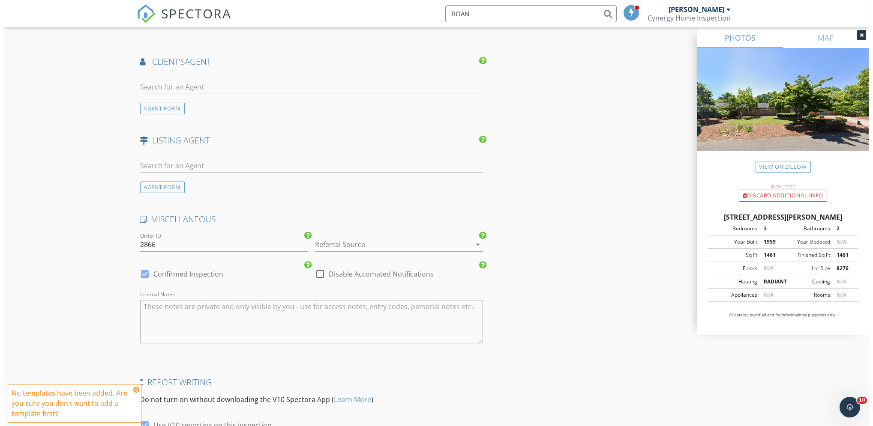
scroll to position [1192, 0]
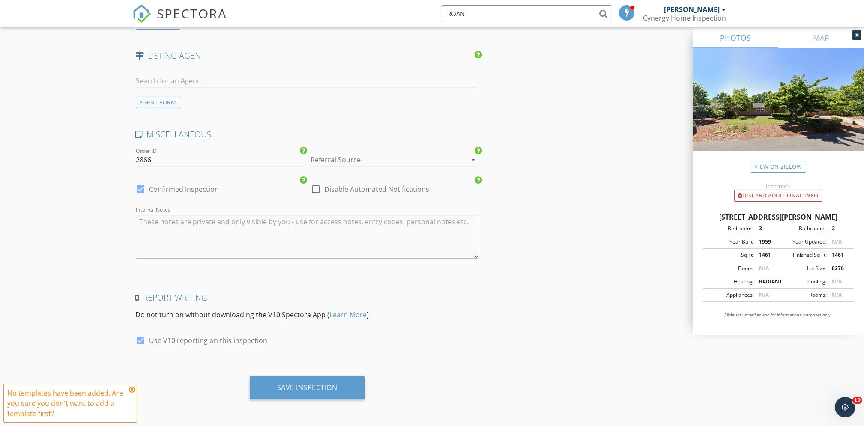
click at [315, 189] on div at bounding box center [315, 189] width 15 height 15
checkbox input "true"
click at [314, 385] on div "Save Inspection" at bounding box center [307, 387] width 60 height 9
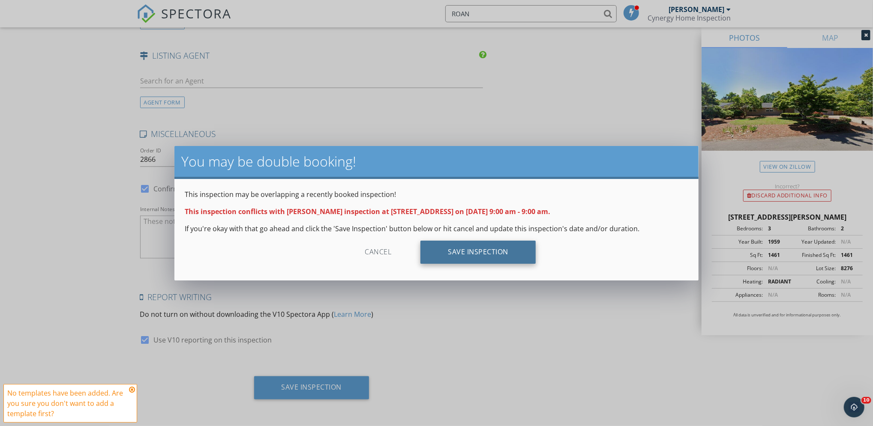
click at [487, 253] on div "Save Inspection" at bounding box center [477, 252] width 115 height 23
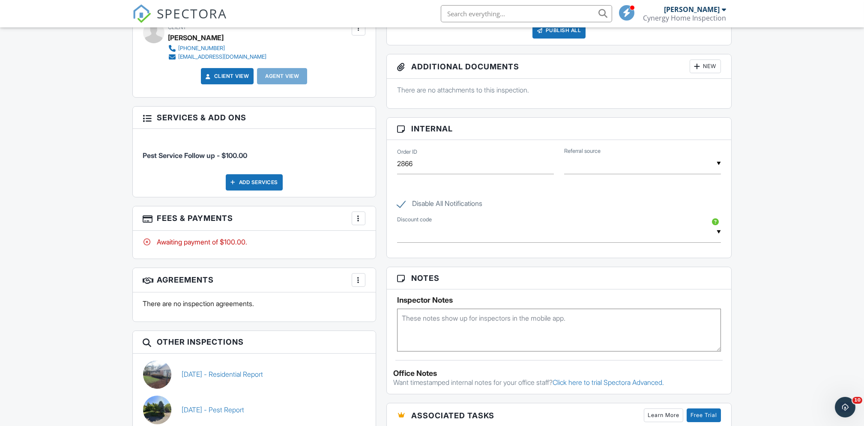
click at [361, 224] on div "More" at bounding box center [359, 219] width 14 height 14
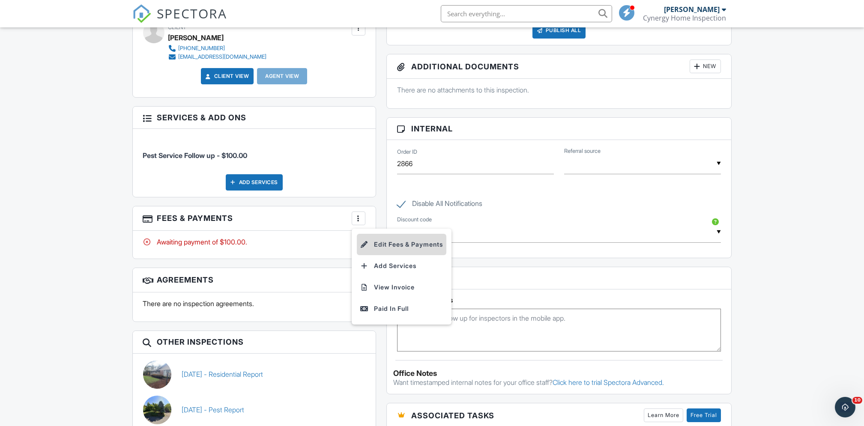
click at [383, 248] on li "Edit Fees & Payments" at bounding box center [402, 244] width 90 height 21
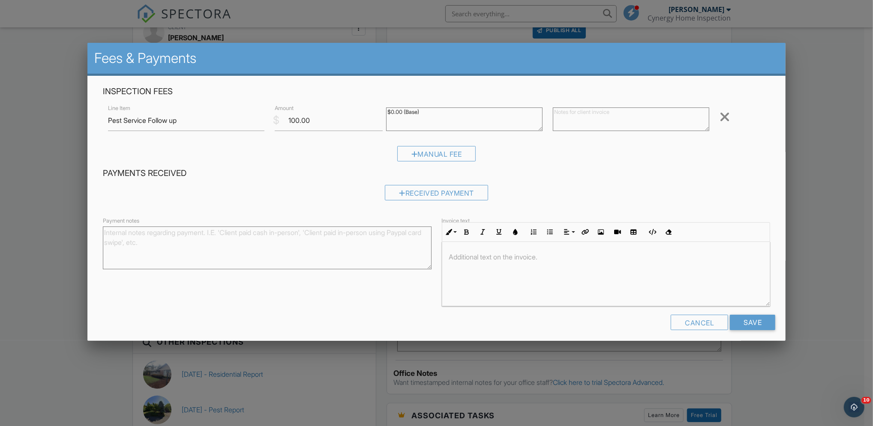
click at [584, 120] on textarea at bounding box center [631, 120] width 156 height 24
click at [594, 124] on textarea at bounding box center [631, 120] width 156 height 24
paste textarea "Follow-up pest control for services"
type textarea "Follow-up pest control for services"
click at [583, 183] on div "Payments Received Received Payment" at bounding box center [437, 187] width 678 height 39
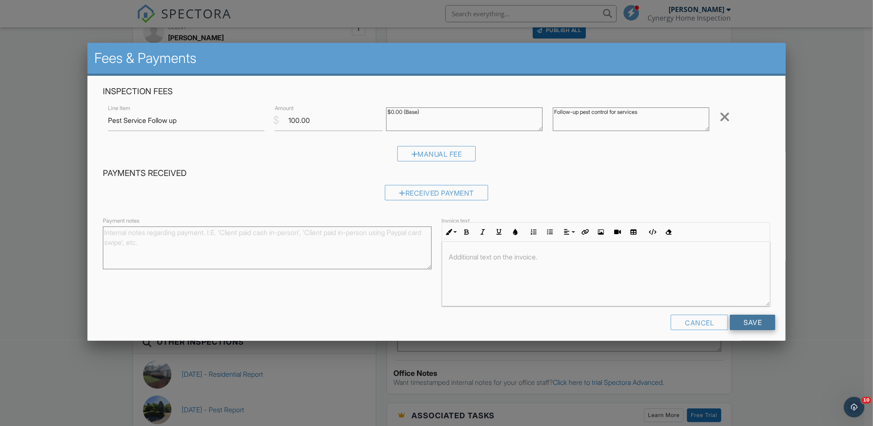
click at [747, 323] on input "Save" at bounding box center [751, 322] width 45 height 15
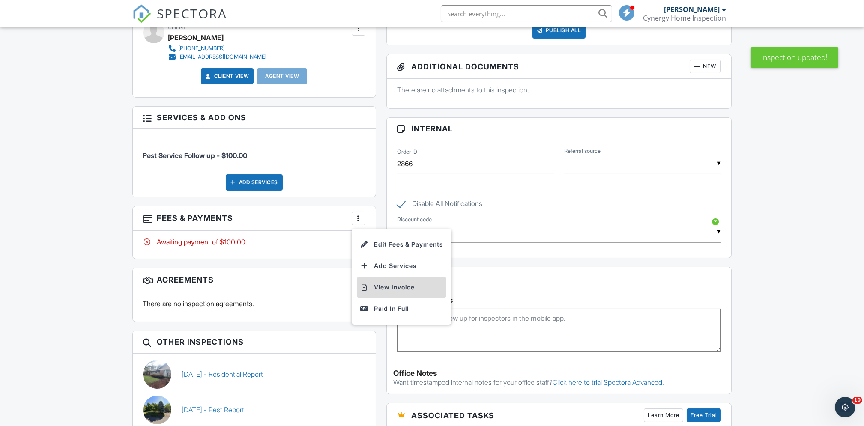
click at [391, 288] on li "View Invoice" at bounding box center [402, 287] width 90 height 21
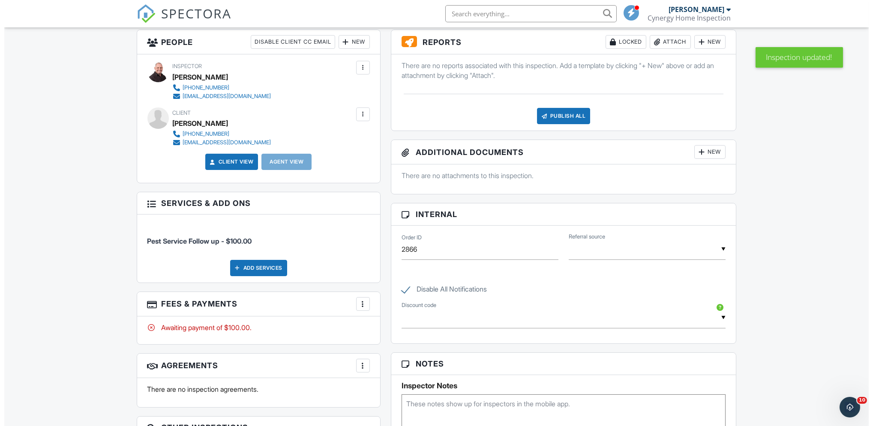
scroll to position [228, 0]
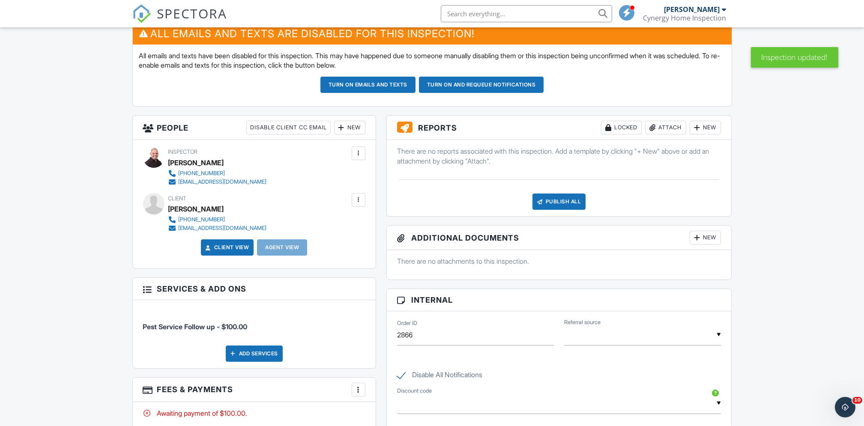
click at [659, 137] on h3 "Reports Locked Attach New" at bounding box center [559, 128] width 345 height 24
click at [657, 131] on div "Attach" at bounding box center [665, 128] width 41 height 14
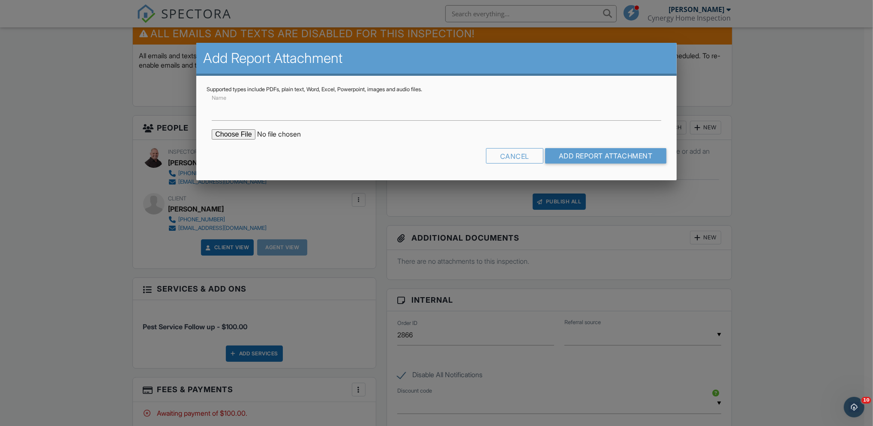
click at [224, 135] on input "file" at bounding box center [285, 134] width 146 height 10
type input "C:\fakepath\Invoice - 09_24_2025 9_00 am - 596 Roan Dr.pdf"
click at [556, 158] on input "Add Report Attachment" at bounding box center [605, 155] width 121 height 15
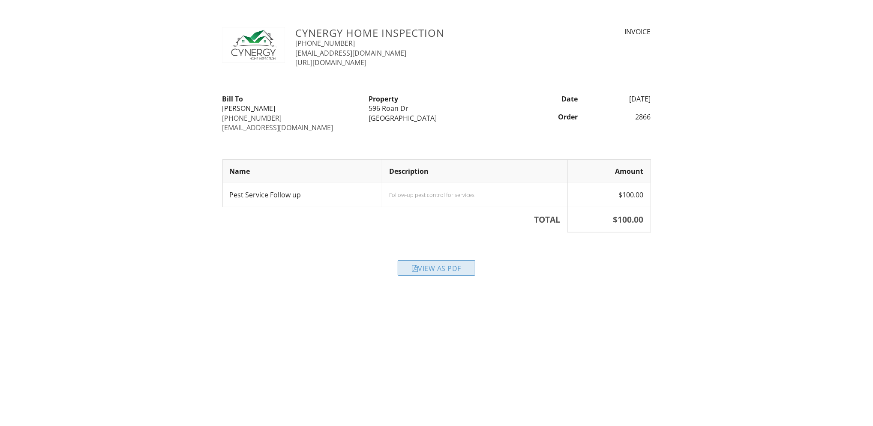
click at [450, 269] on div "View as PDF" at bounding box center [437, 267] width 78 height 15
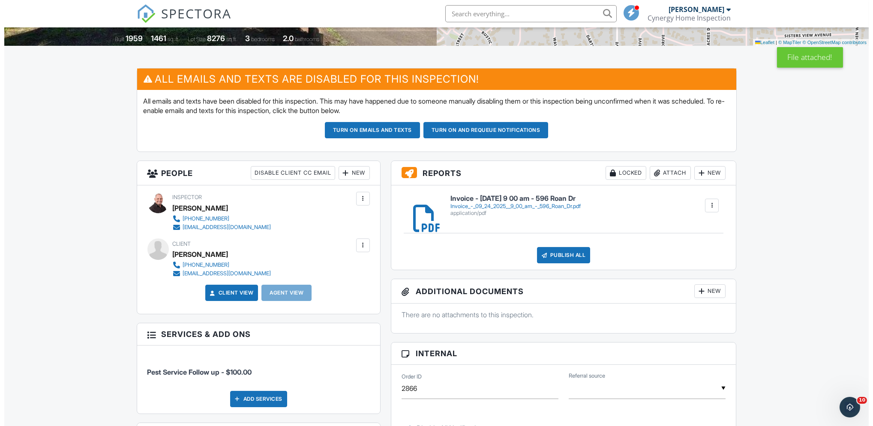
scroll to position [171, 0]
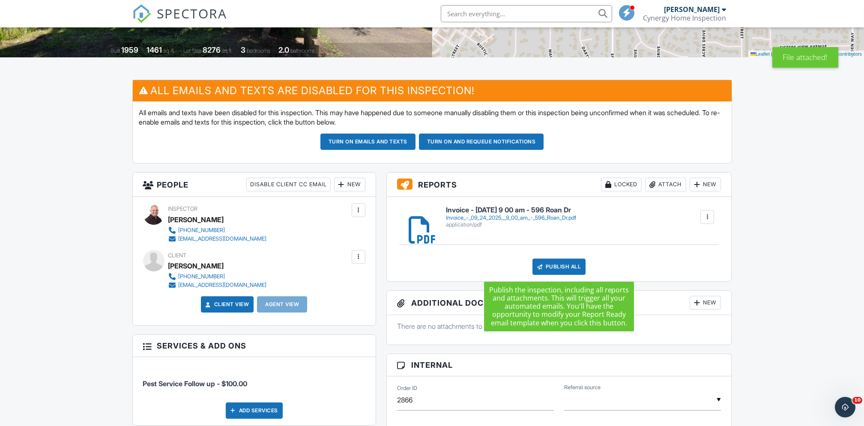
click at [559, 266] on div "Publish All" at bounding box center [559, 267] width 54 height 16
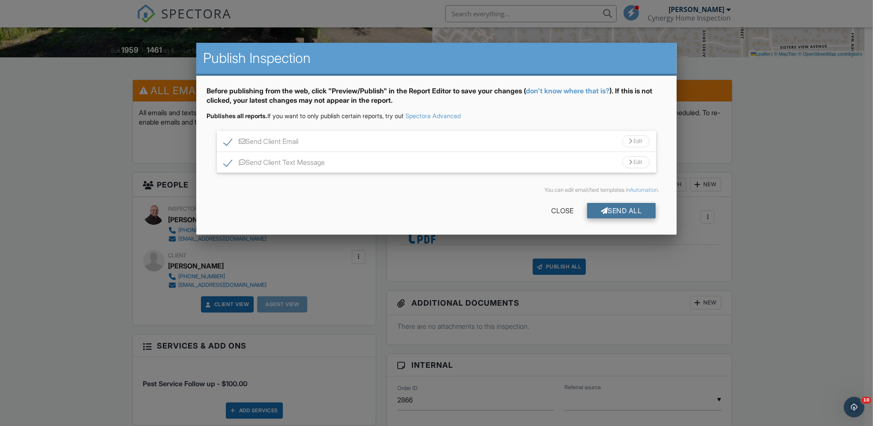
click at [618, 207] on div "Send All" at bounding box center [621, 210] width 69 height 15
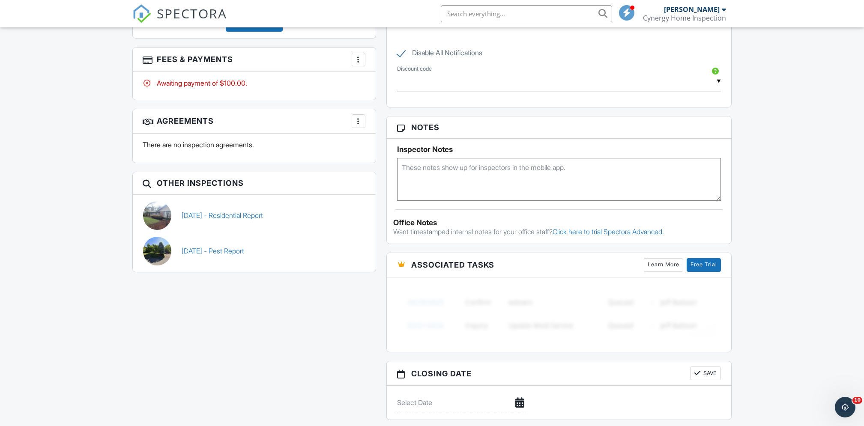
scroll to position [444, 0]
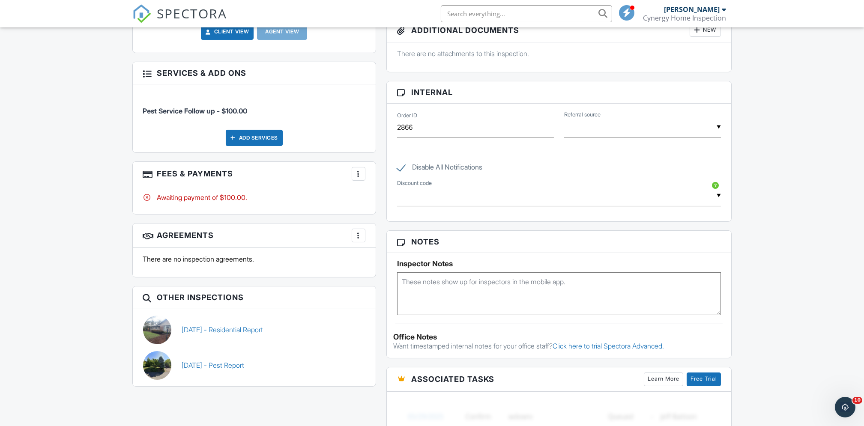
click at [398, 170] on label "Disable All Notifications" at bounding box center [439, 168] width 85 height 11
checkbox input "false"
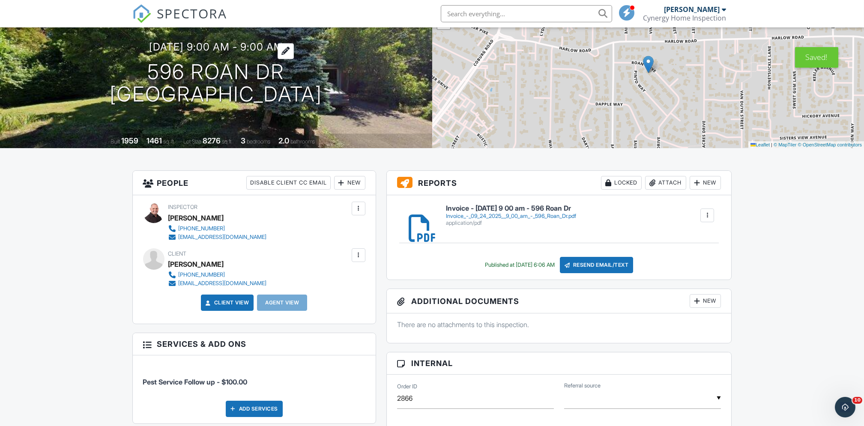
scroll to position [0, 0]
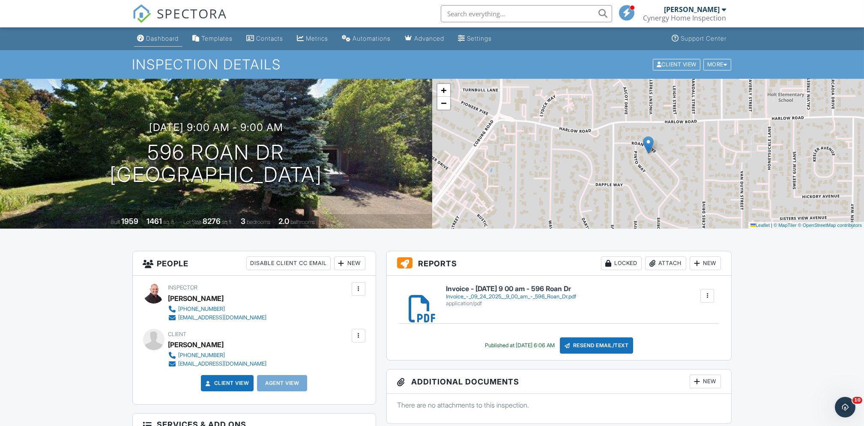
click at [168, 39] on div "Dashboard" at bounding box center [162, 38] width 33 height 7
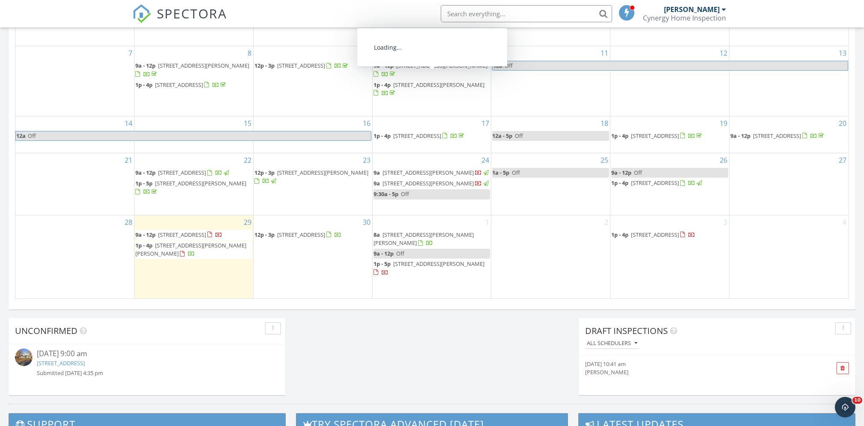
scroll to position [514, 0]
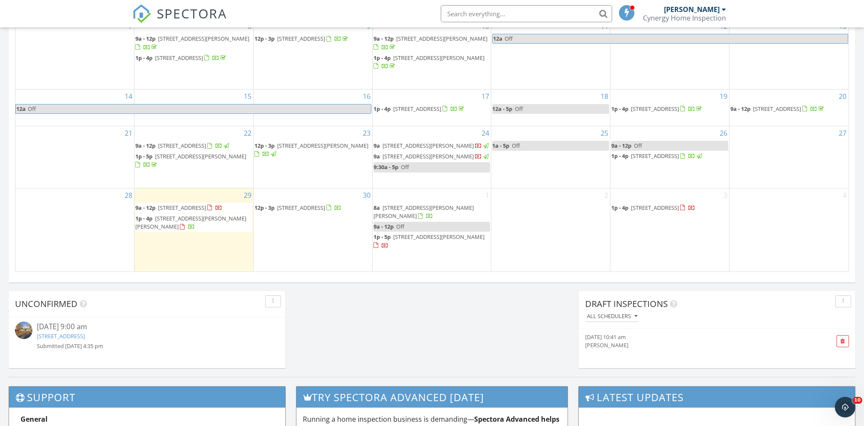
click at [410, 185] on div "24 9a [STREET_ADDRESS][PERSON_NAME] 9a [STREET_ADDRESS][PERSON_NAME] 9:30a - 5p…" at bounding box center [432, 157] width 119 height 62
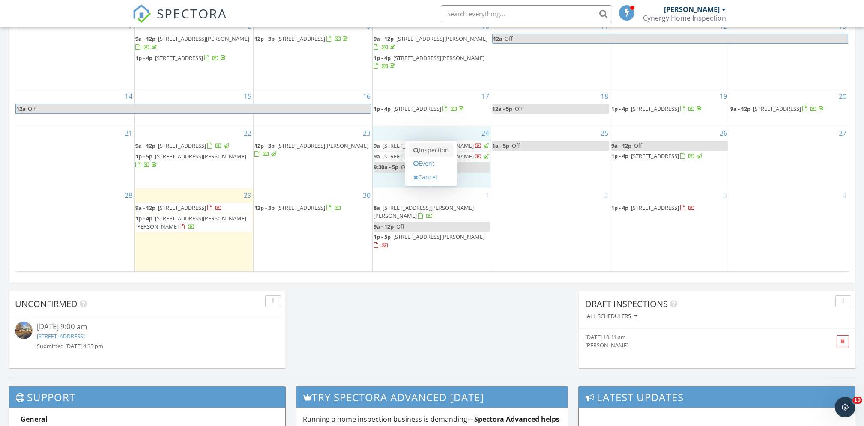
click at [436, 150] on link "Inspection" at bounding box center [431, 151] width 44 height 14
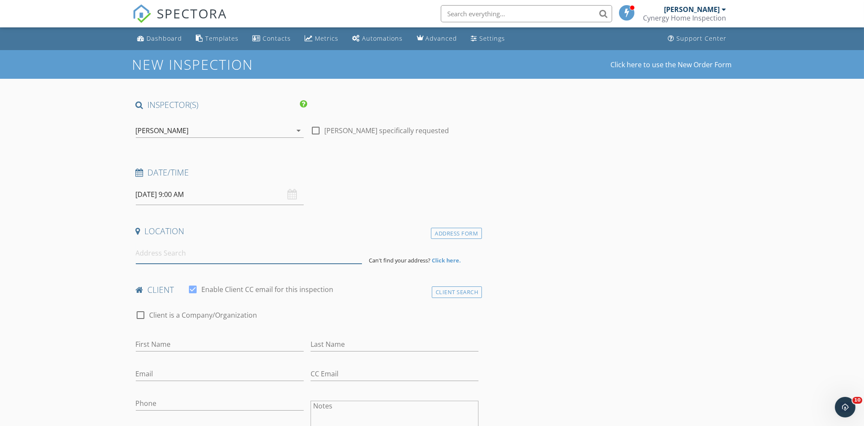
click at [197, 256] on input at bounding box center [249, 253] width 226 height 21
click at [203, 254] on input at bounding box center [249, 253] width 226 height 21
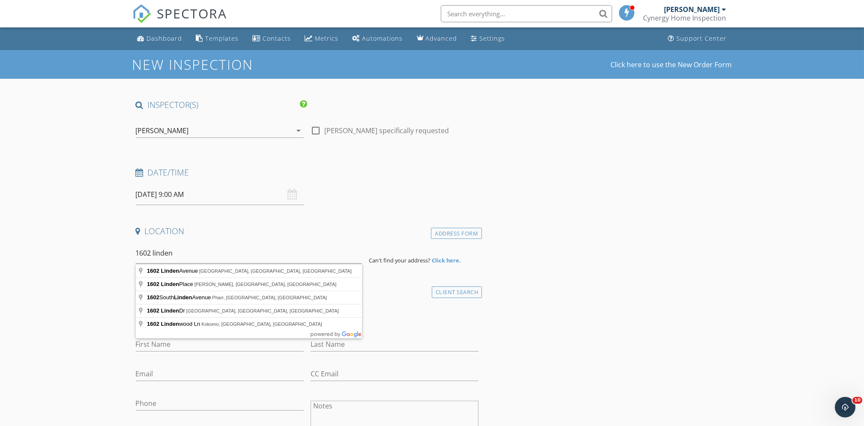
type input "1602 Linden Avenue, Springfield, OR, USA"
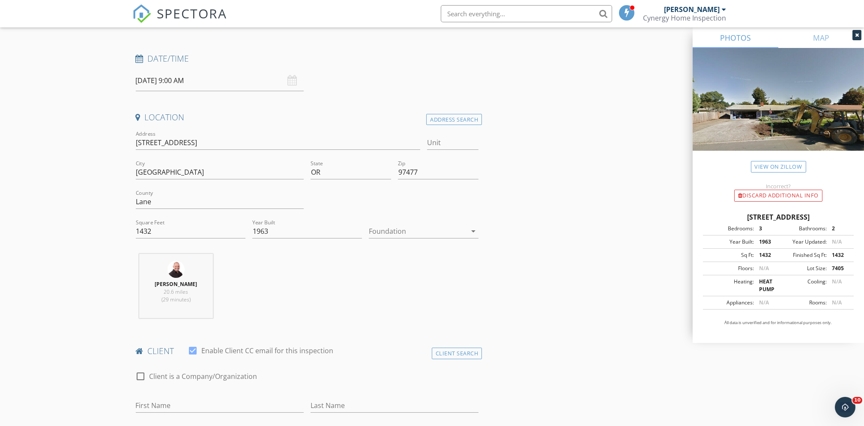
scroll to position [228, 0]
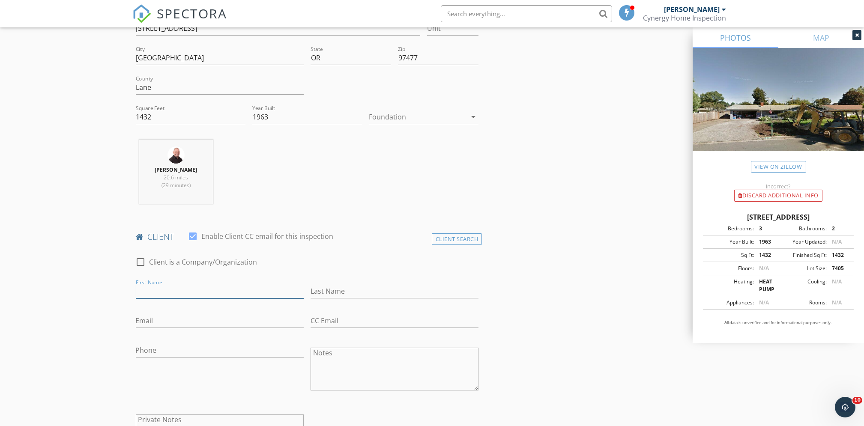
click at [182, 293] on input "First Name" at bounding box center [220, 291] width 168 height 14
click at [273, 293] on input "First Name" at bounding box center [220, 291] width 168 height 14
type input "Lori"
type input "Palermo"
type input "loripalermo@comcast.net"
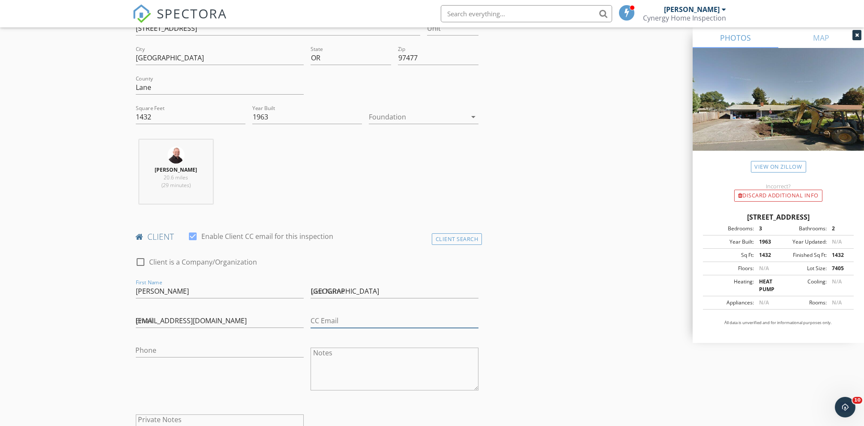
type input "loripalermo@comcast.net"
type input "541-579-5674"
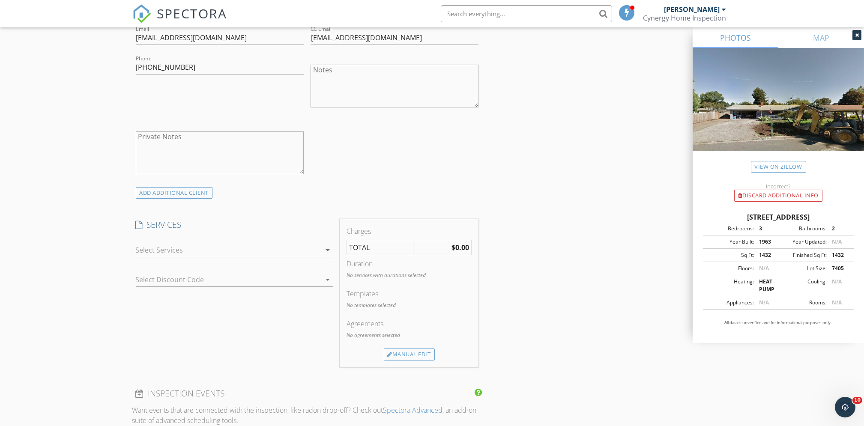
scroll to position [571, 0]
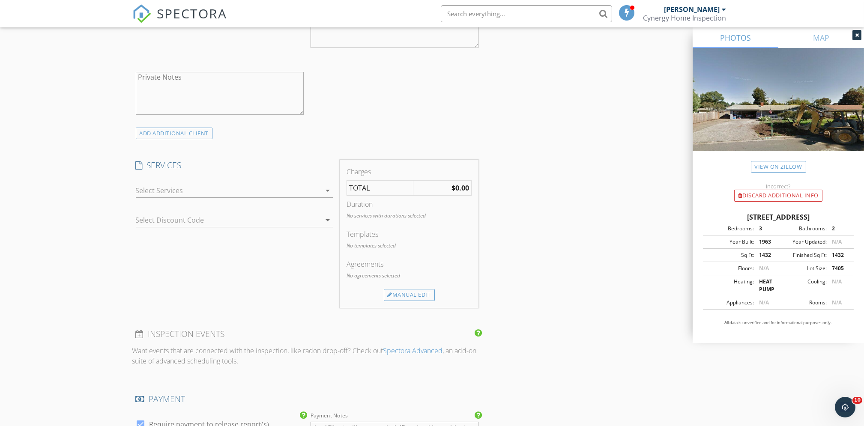
click at [327, 191] on icon "arrow_drop_down" at bounding box center [328, 190] width 10 height 10
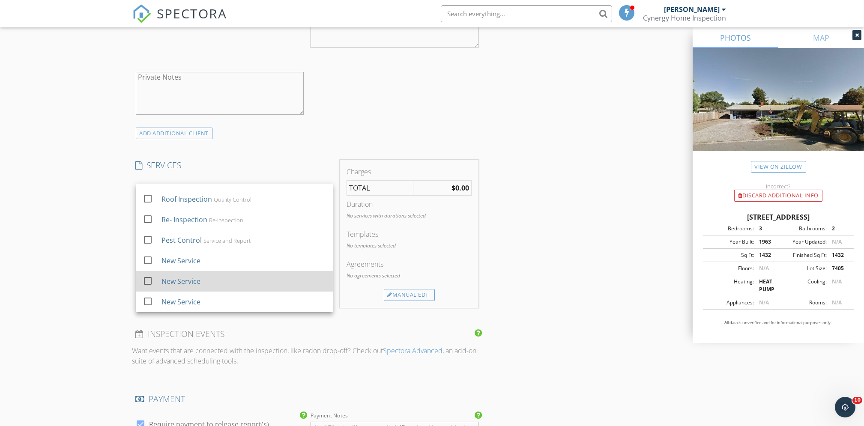
scroll to position [685, 0]
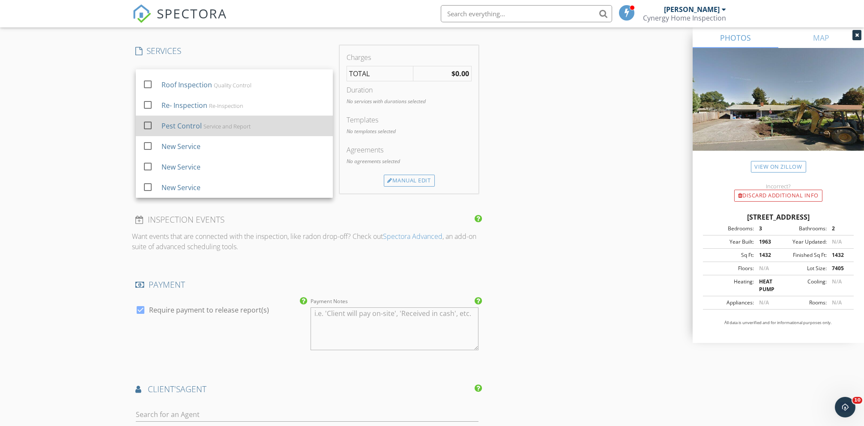
click at [204, 127] on div "Service and Report" at bounding box center [226, 126] width 47 height 7
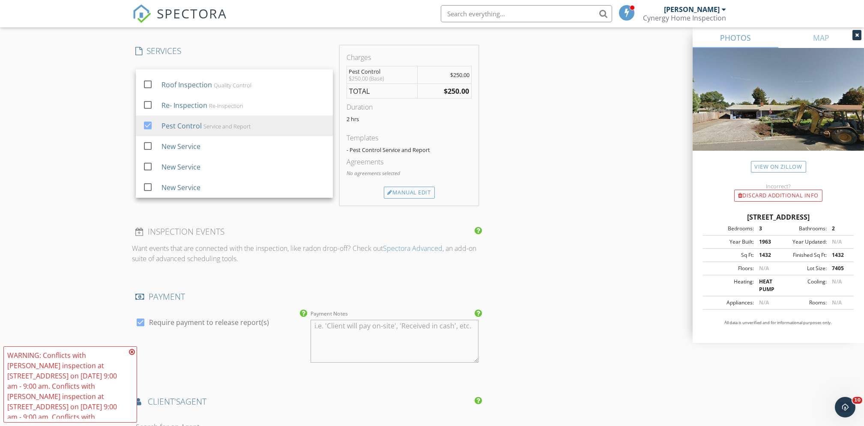
click at [526, 178] on div "INSPECTOR(S) check_box Ben Johnson PRIMARY Ben Johnson arrow_drop_down check_bo…" at bounding box center [432, 122] width 600 height 1417
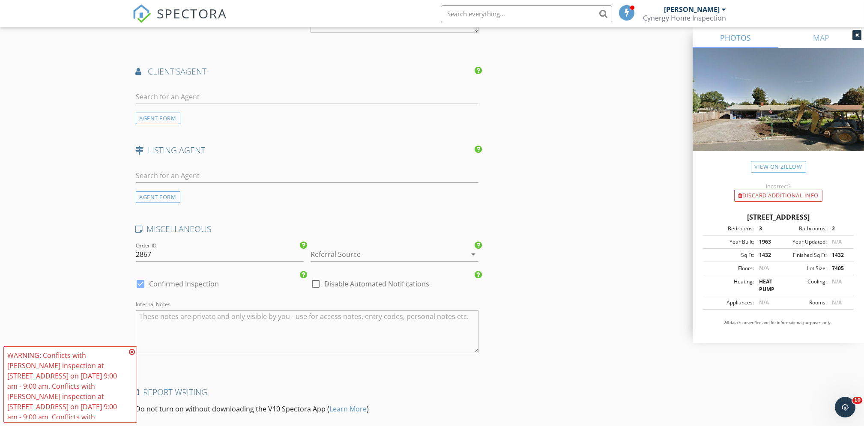
scroll to position [1085, 0]
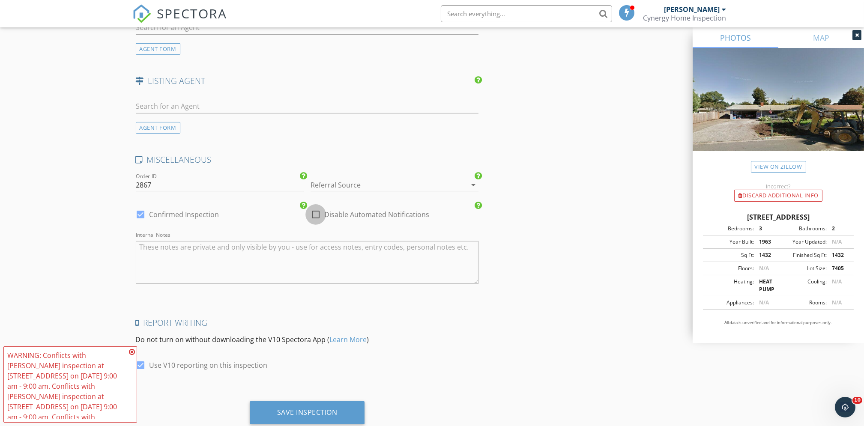
click at [323, 215] on div at bounding box center [315, 214] width 15 height 15
checkbox input "true"
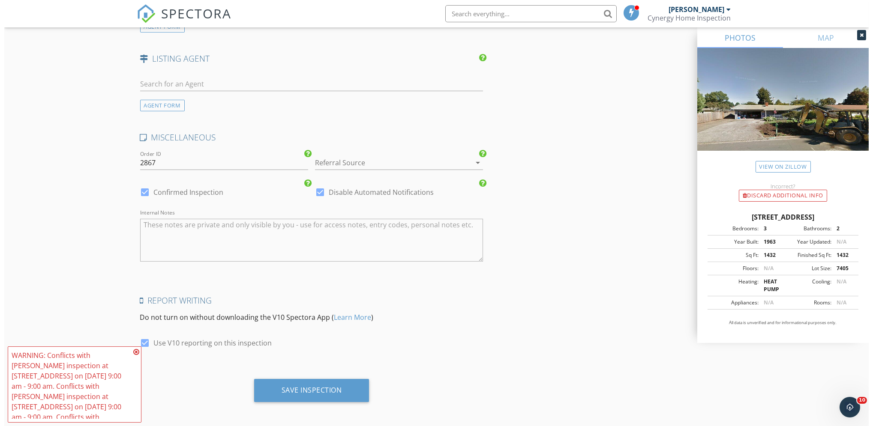
scroll to position [1111, 0]
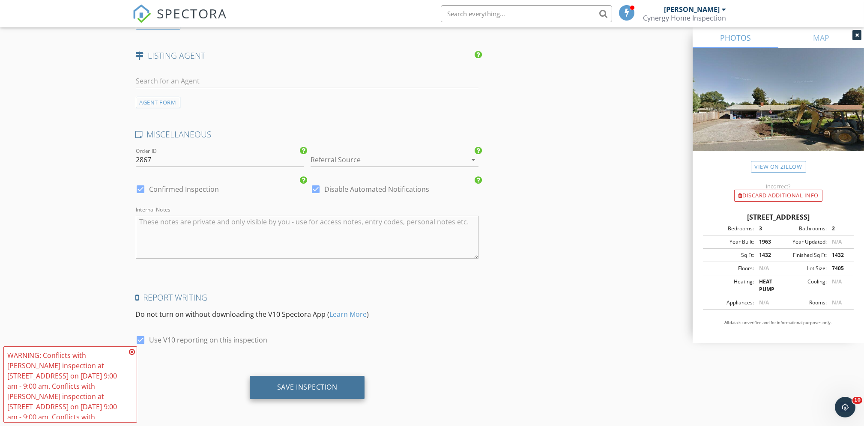
click at [316, 383] on div "Save Inspection" at bounding box center [307, 387] width 60 height 9
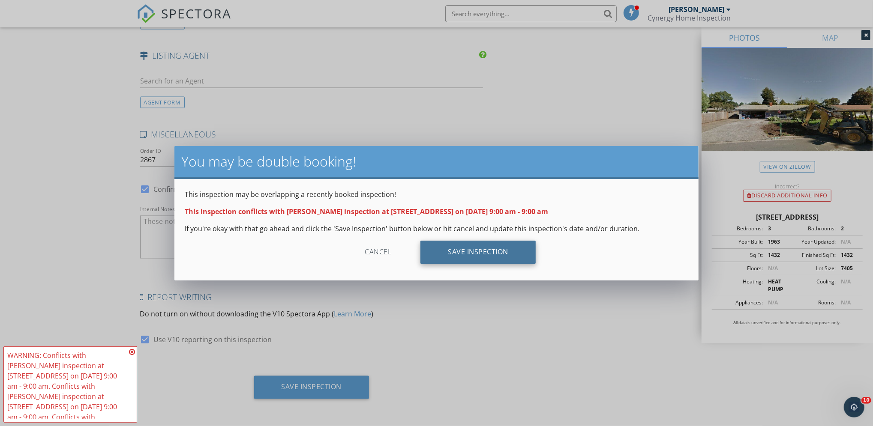
click at [454, 251] on div "Save Inspection" at bounding box center [477, 252] width 115 height 23
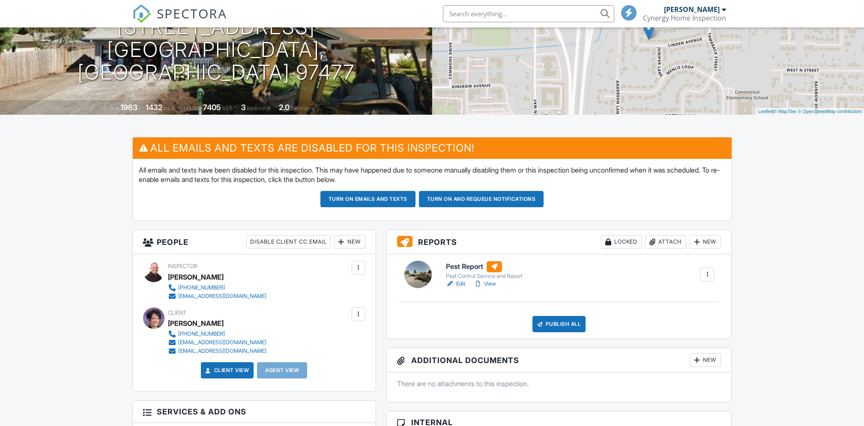
click at [460, 283] on link "Edit" at bounding box center [455, 284] width 19 height 9
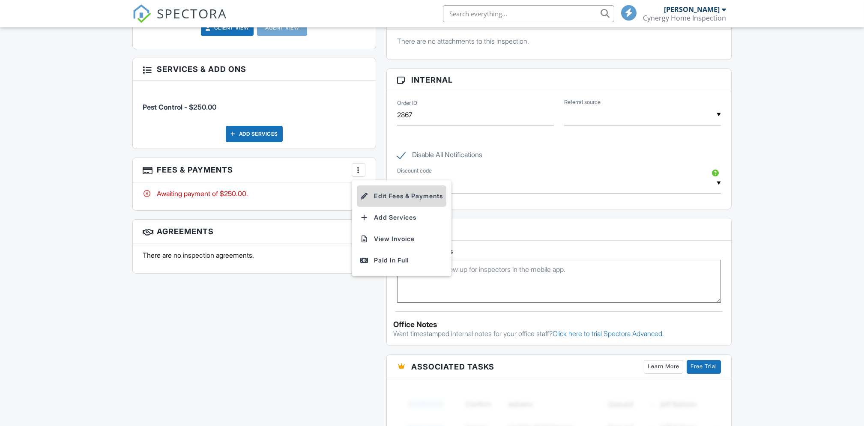
click at [390, 195] on li "Edit Fees & Payments" at bounding box center [402, 195] width 90 height 21
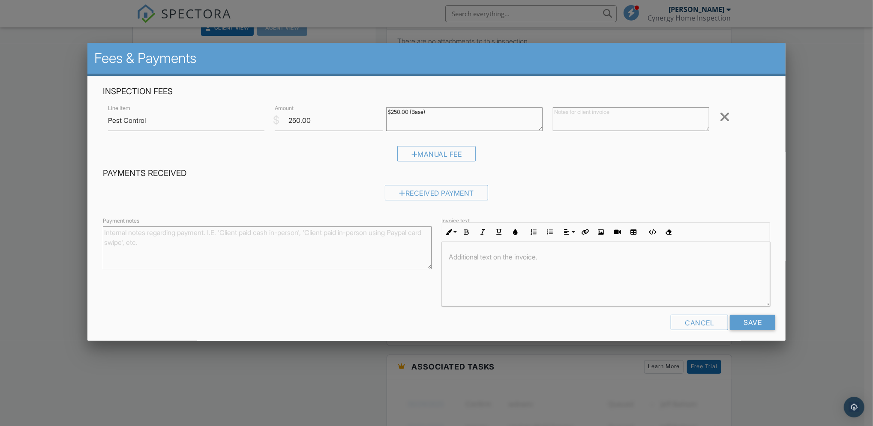
click at [565, 114] on textarea at bounding box center [631, 120] width 156 height 24
drag, startPoint x: 608, startPoint y: 114, endPoint x: 594, endPoint y: 114, distance: 14.6
click at [594, 114] on textarea "Installation of six-page stations on back perimeter of fence line" at bounding box center [631, 120] width 156 height 24
click at [650, 114] on textarea "Installation of six-bait stations on back perimeter of fence line" at bounding box center [631, 120] width 156 height 24
type textarea "Installation of six-bait stations on back on perimeter of fence line"
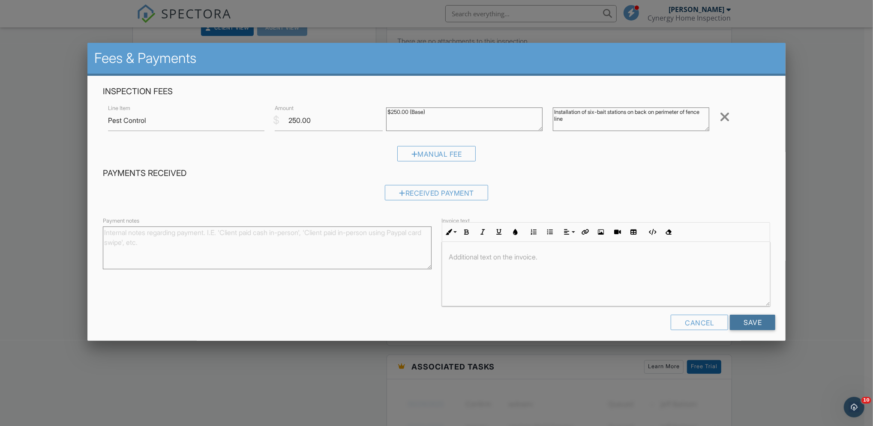
click at [741, 323] on input "Save" at bounding box center [751, 322] width 45 height 15
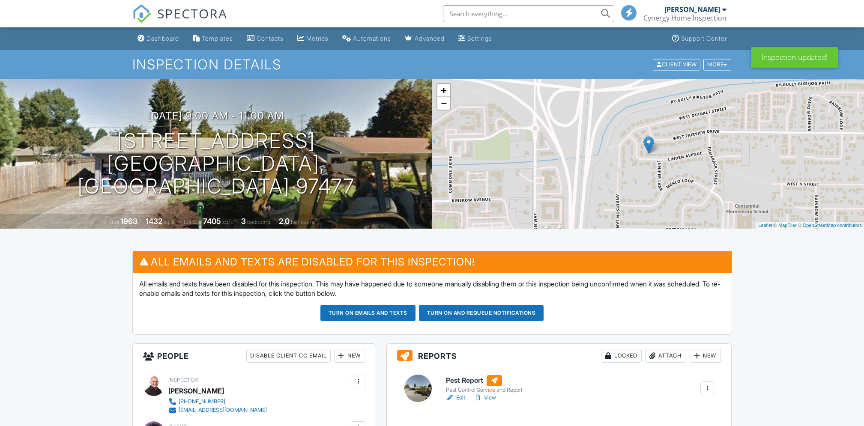
drag, startPoint x: 0, startPoint y: 0, endPoint x: 362, endPoint y: 232, distance: 429.8
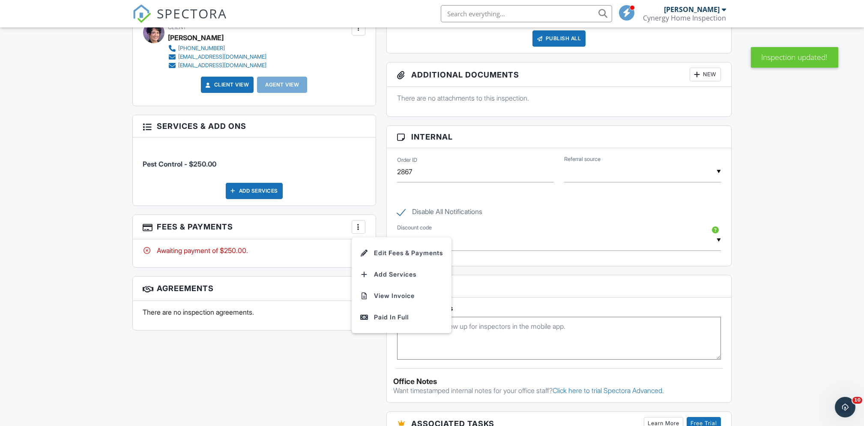
click at [382, 209] on div "Reports Locked Attach New Pest Report Pest Control Service and Report Edit View…" at bounding box center [559, 300] width 356 height 712
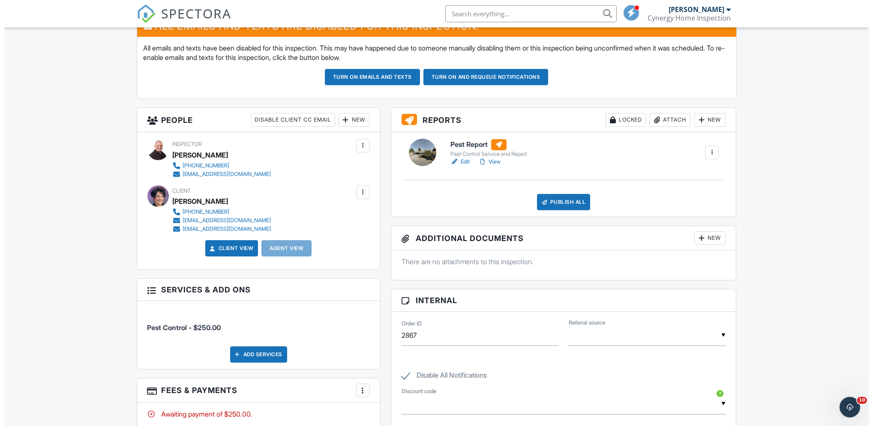
scroll to position [343, 0]
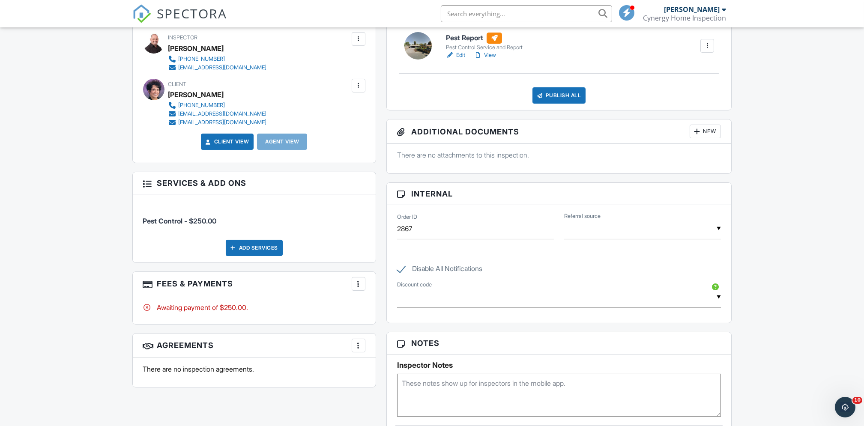
click at [362, 287] on div at bounding box center [358, 284] width 9 height 9
click at [401, 356] on li "View Invoice" at bounding box center [402, 352] width 90 height 21
click at [362, 287] on div at bounding box center [358, 284] width 9 height 9
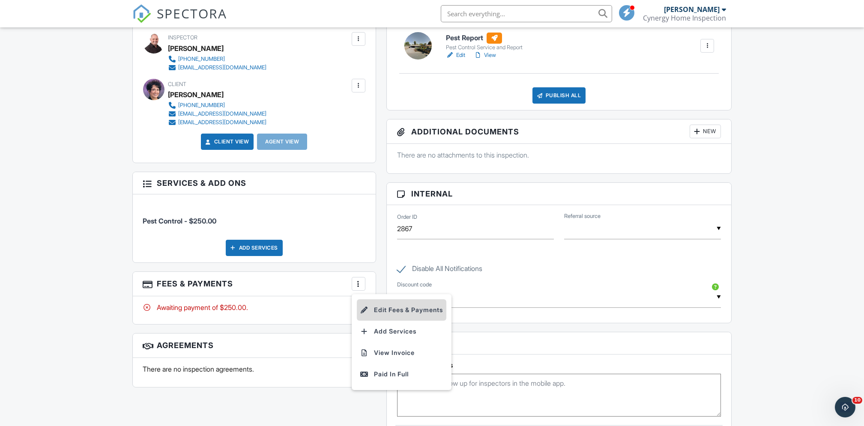
click at [383, 307] on li "Edit Fees & Payments" at bounding box center [402, 309] width 90 height 21
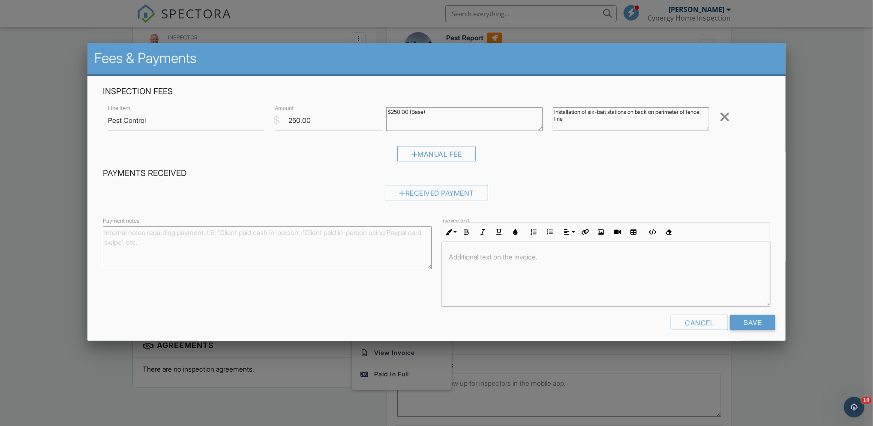
drag, startPoint x: 634, startPoint y: 111, endPoint x: 656, endPoint y: 111, distance: 21.8
click at [656, 111] on textarea "Installation of six-bait stations on back on perimeter of fence line" at bounding box center [631, 120] width 156 height 24
drag, startPoint x: 680, startPoint y: 112, endPoint x: 645, endPoint y: 112, distance: 35.1
click at [645, 112] on textarea "Installation of six-bait stations on back on perimeter of fence line" at bounding box center [631, 120] width 156 height 24
type textarea "Installation of six-bait stations at back fence line"
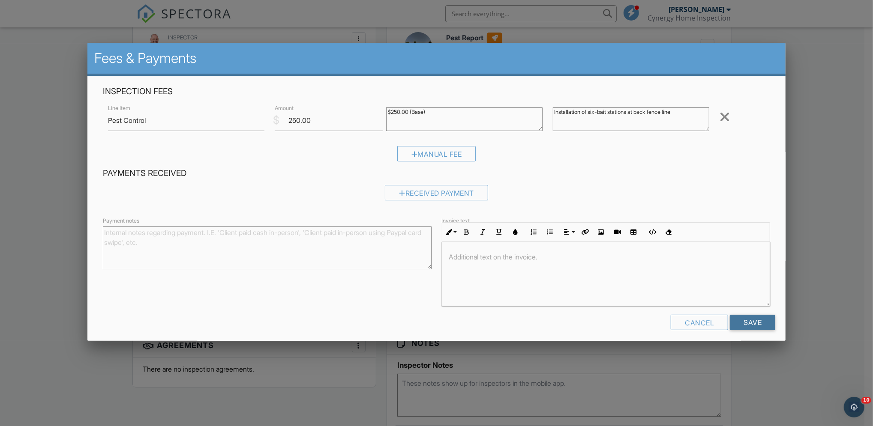
click at [748, 319] on input "Save" at bounding box center [751, 322] width 45 height 15
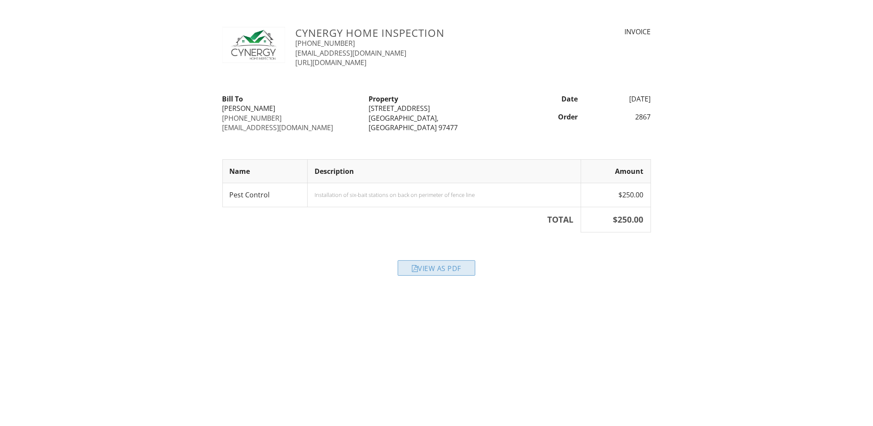
click at [448, 269] on div "View as PDF" at bounding box center [437, 267] width 78 height 15
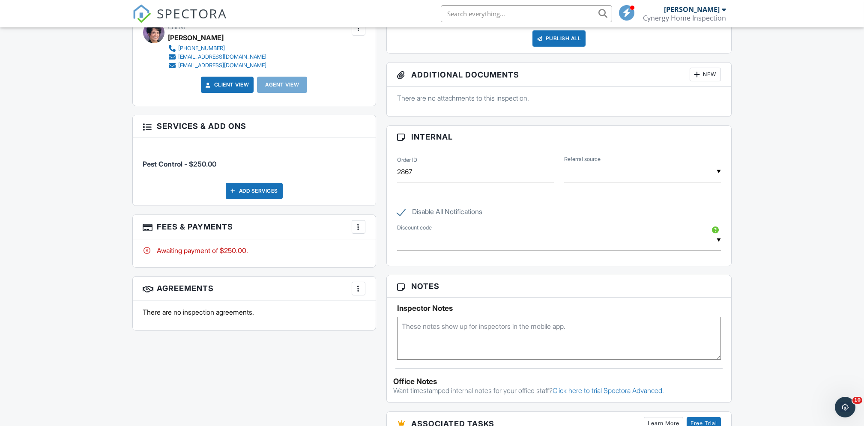
click at [362, 230] on div "More" at bounding box center [359, 227] width 14 height 14
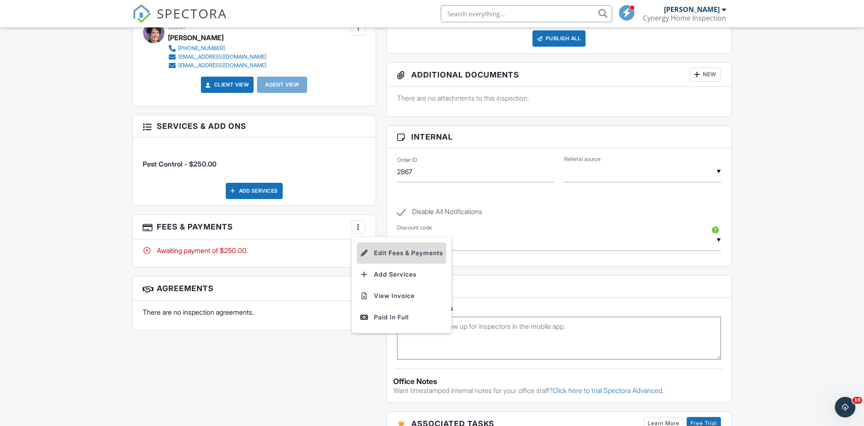
click at [386, 251] on li "Edit Fees & Payments" at bounding box center [402, 252] width 90 height 21
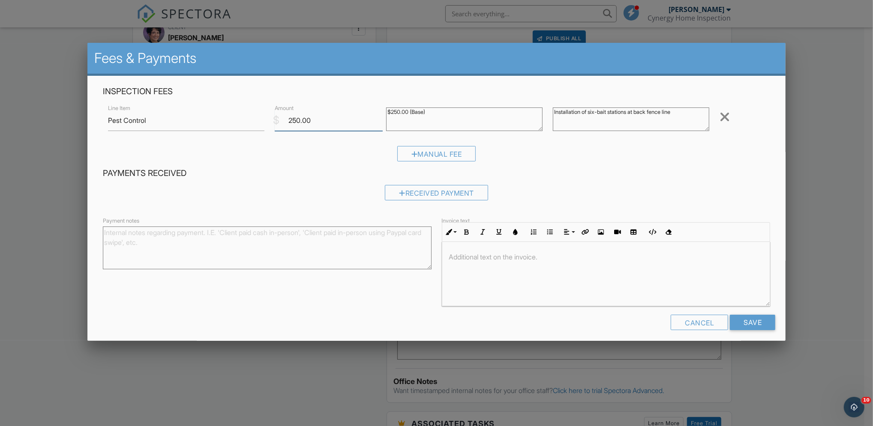
drag, startPoint x: 306, startPoint y: 117, endPoint x: 276, endPoint y: 117, distance: 30.4
click at [276, 117] on div "$ Amount 250.00" at bounding box center [324, 120] width 111 height 21
type input "275.00"
click at [747, 323] on input "Save" at bounding box center [751, 322] width 45 height 15
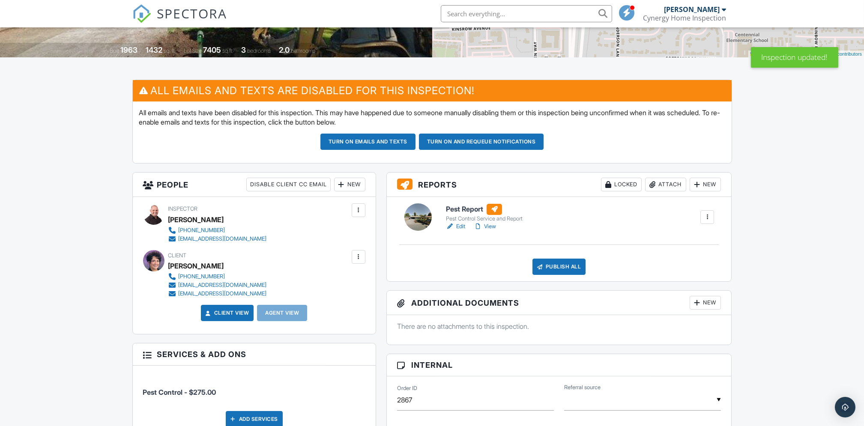
click at [670, 186] on div "Attach" at bounding box center [665, 185] width 41 height 14
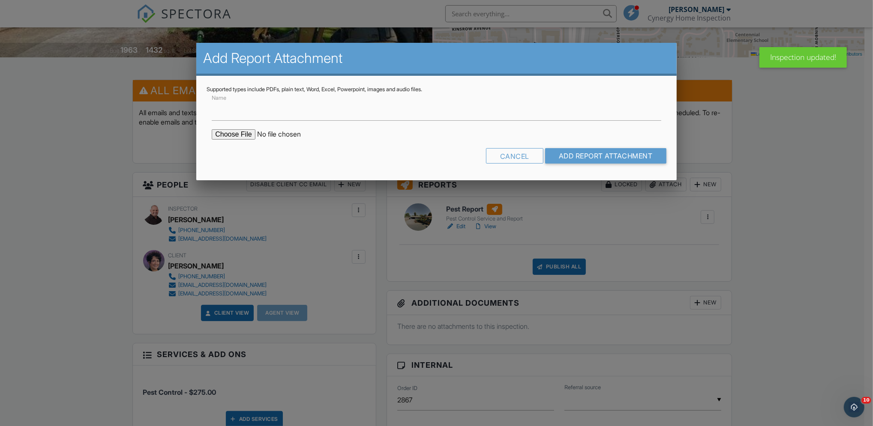
click at [235, 135] on input "file" at bounding box center [285, 134] width 146 height 10
click at [782, 163] on div at bounding box center [436, 223] width 873 height 533
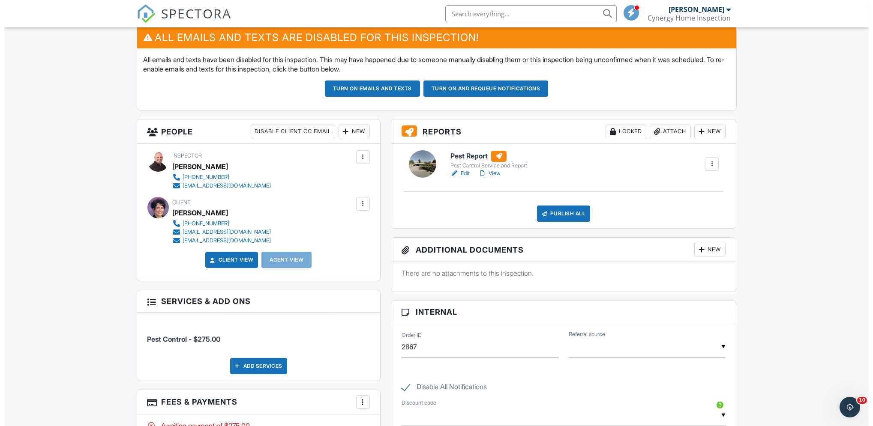
scroll to position [285, 0]
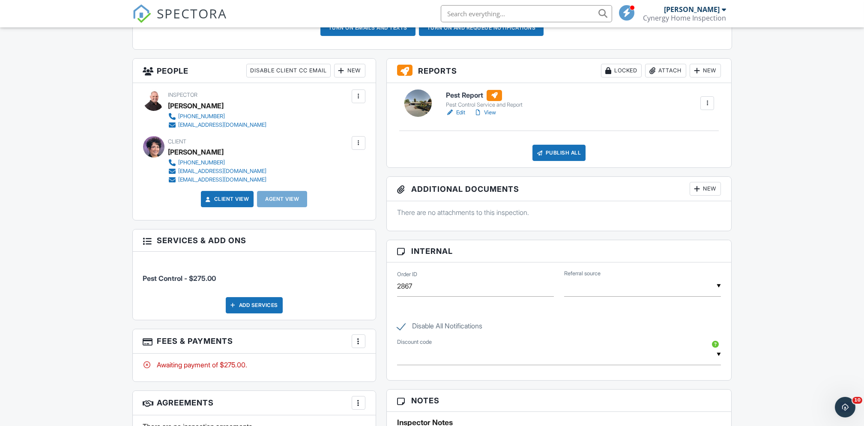
click at [360, 343] on div at bounding box center [358, 341] width 9 height 9
click at [392, 327] on li "View Invoice" at bounding box center [402, 327] width 90 height 21
click at [674, 70] on div "Attach" at bounding box center [665, 71] width 41 height 14
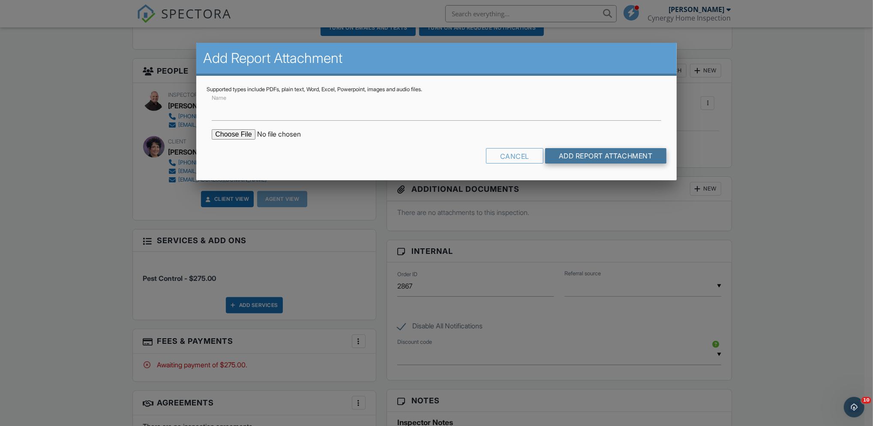
click at [585, 155] on input "Add Report Attachment" at bounding box center [605, 155] width 121 height 15
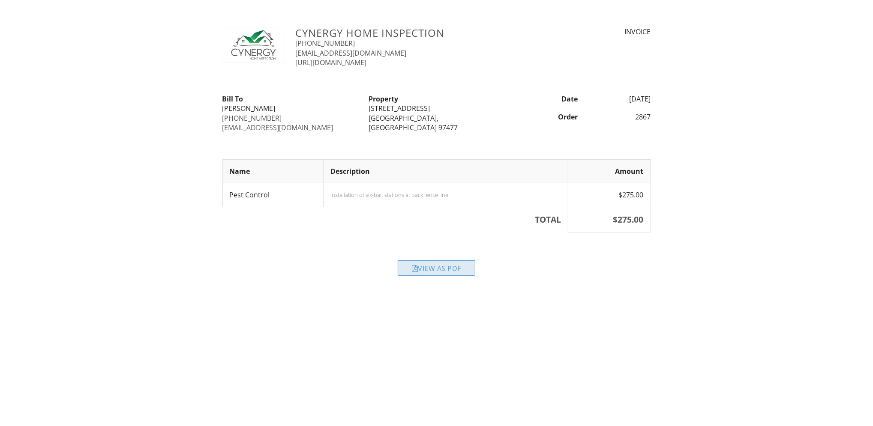
click at [433, 271] on div "View as PDF" at bounding box center [437, 267] width 78 height 15
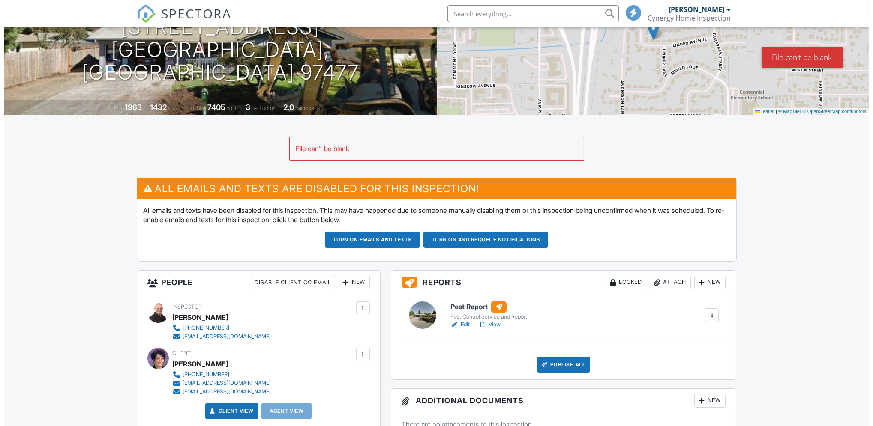
scroll to position [114, 0]
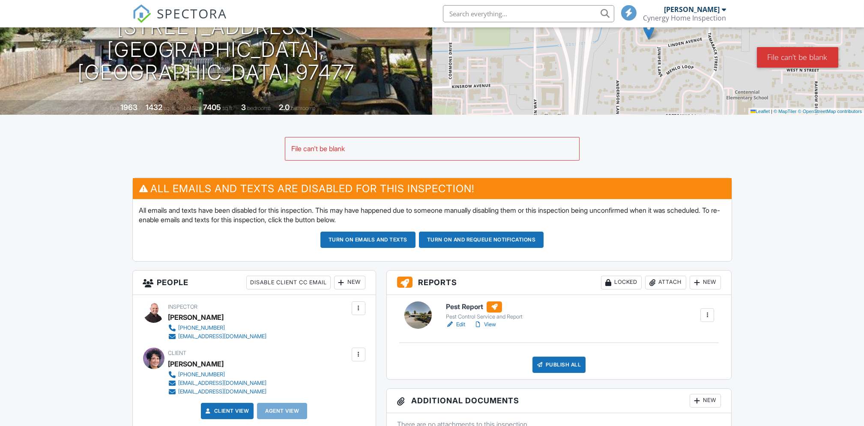
click at [665, 284] on div "Attach" at bounding box center [665, 283] width 41 height 14
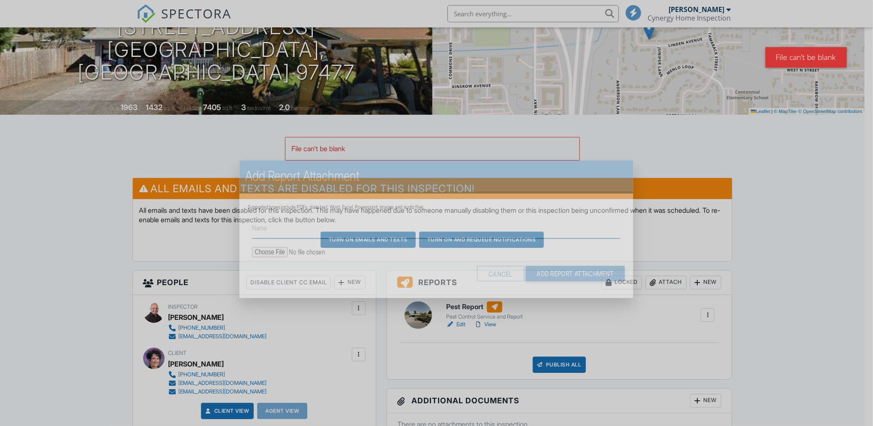
scroll to position [0, 0]
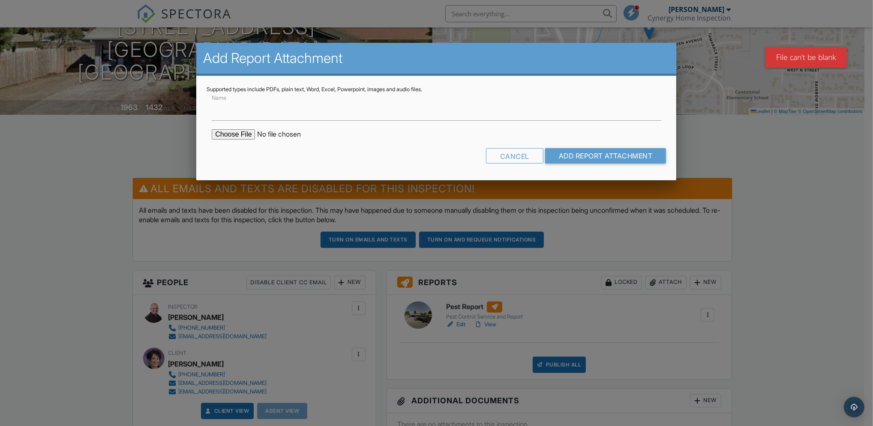
click at [248, 133] on input "file" at bounding box center [285, 134] width 146 height 10
type input "C:\fakepath\Invoice - 09_24_2025 9_00 am - [STREET_ADDRESS]pdf"
click at [581, 155] on input "Add Report Attachment" at bounding box center [605, 155] width 121 height 15
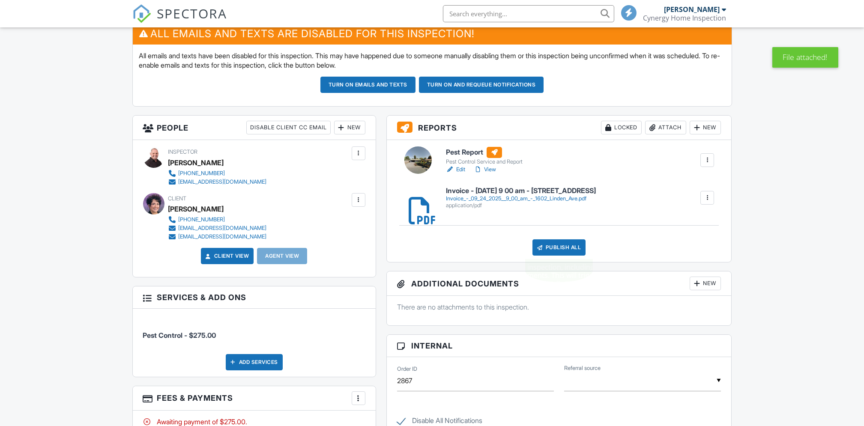
click at [559, 248] on div "Publish All" at bounding box center [559, 247] width 54 height 16
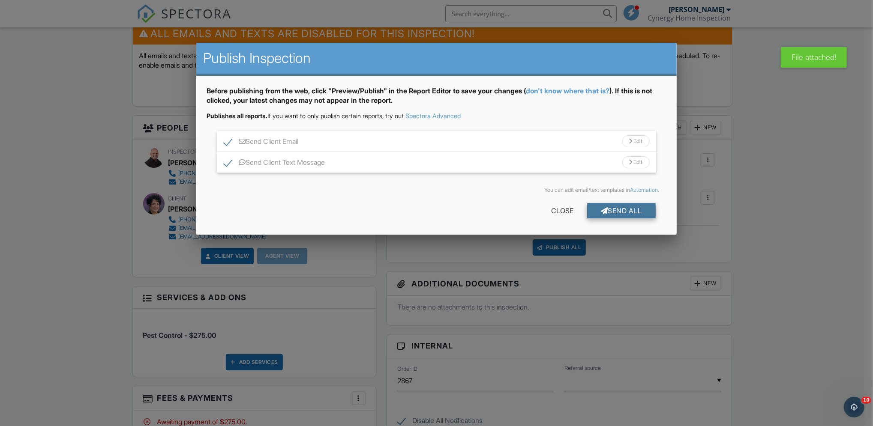
click at [623, 211] on div "Send All" at bounding box center [621, 210] width 69 height 15
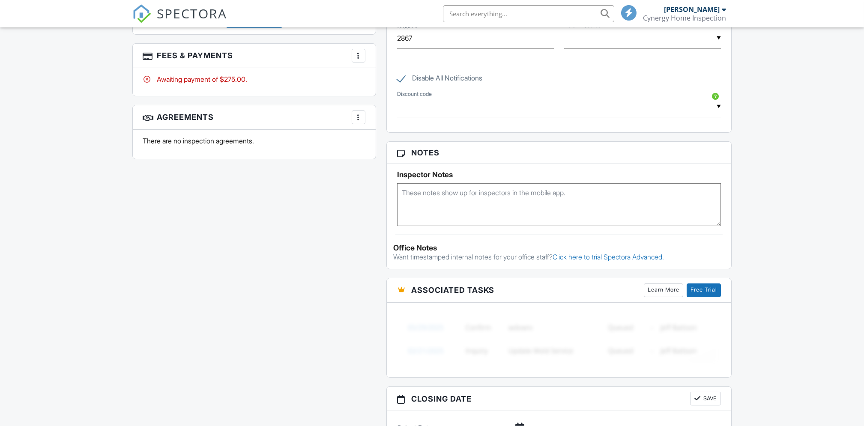
scroll to position [571, 0]
click at [400, 81] on label "Disable All Notifications" at bounding box center [439, 79] width 85 height 11
checkbox input "false"
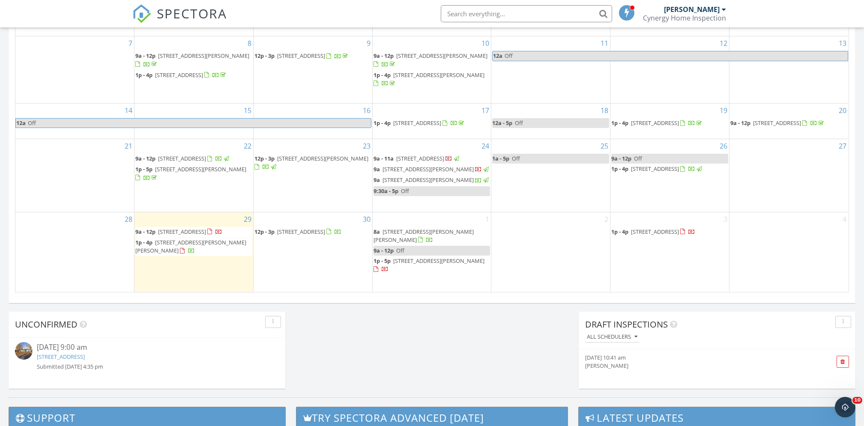
scroll to position [322, 0]
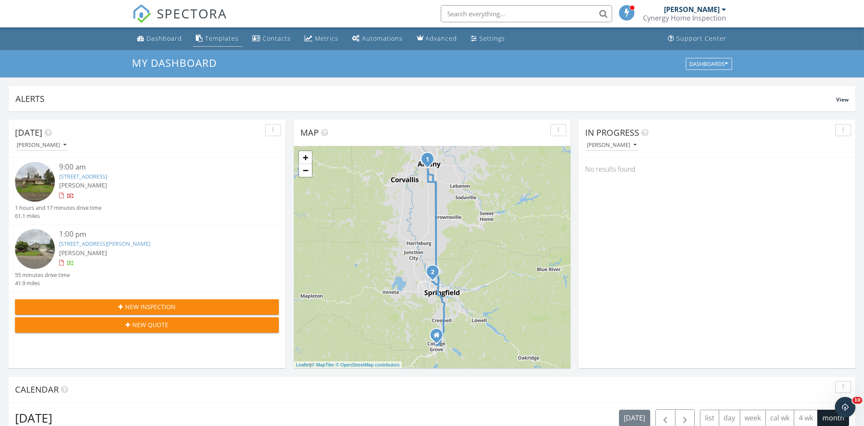
click at [213, 39] on div "Templates" at bounding box center [222, 38] width 33 height 8
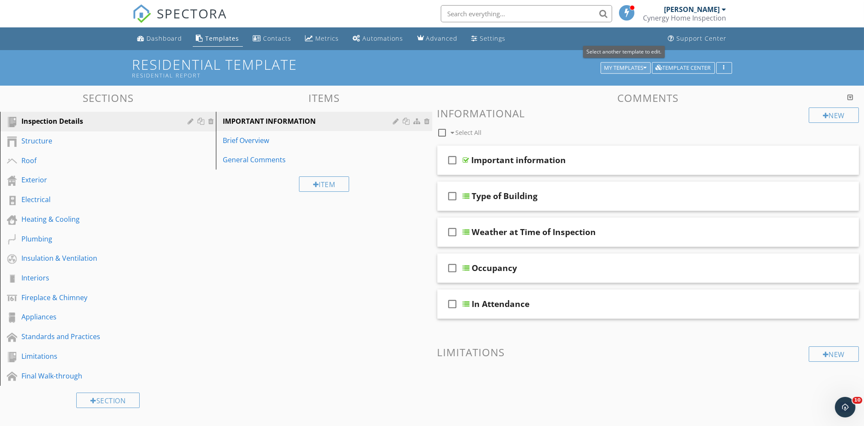
click at [641, 68] on div "My Templates" at bounding box center [625, 68] width 42 height 6
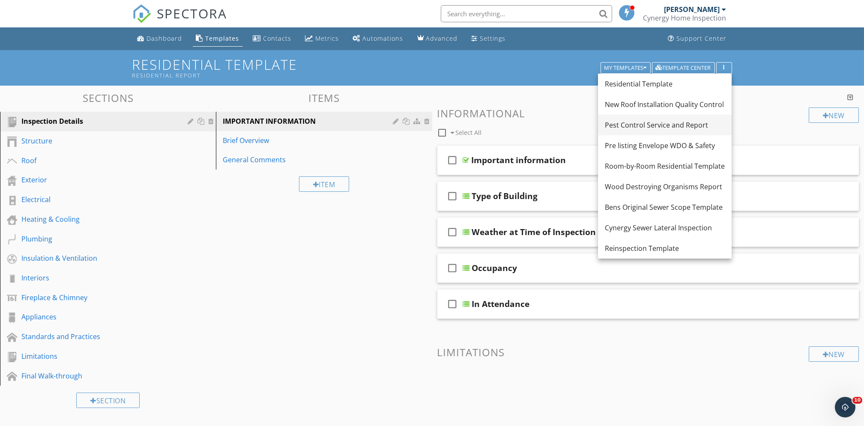
click at [617, 123] on div "Pest Control Service and Report" at bounding box center [665, 125] width 120 height 10
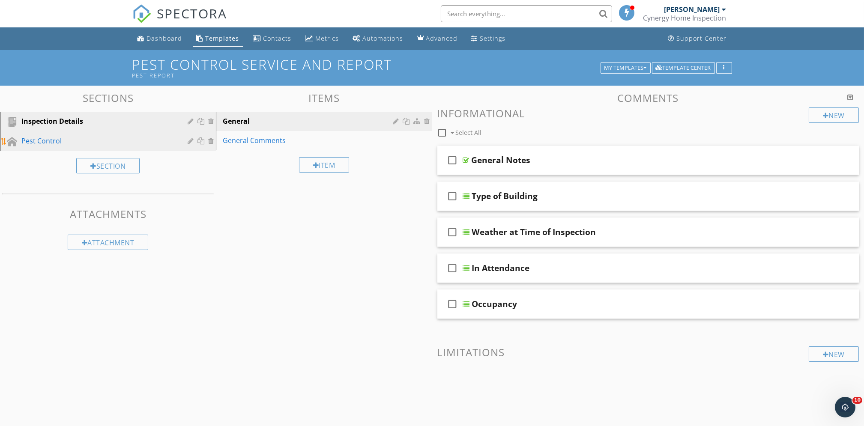
click at [106, 142] on div "Pest Control" at bounding box center [98, 141] width 154 height 10
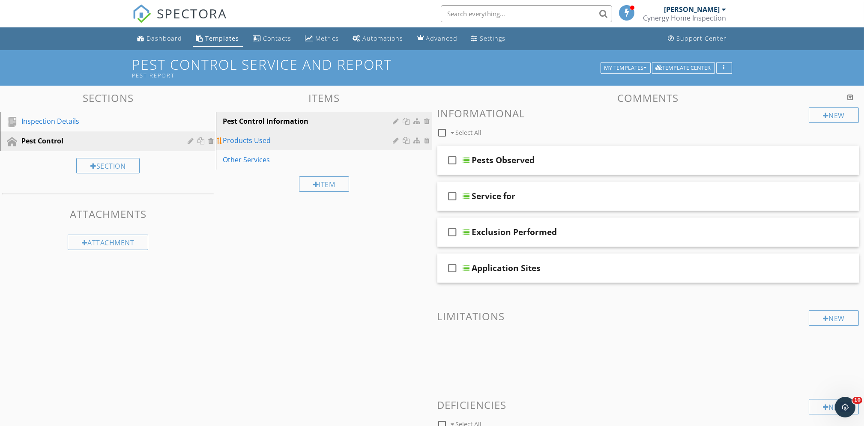
click at [281, 144] on div "Products Used" at bounding box center [309, 140] width 173 height 10
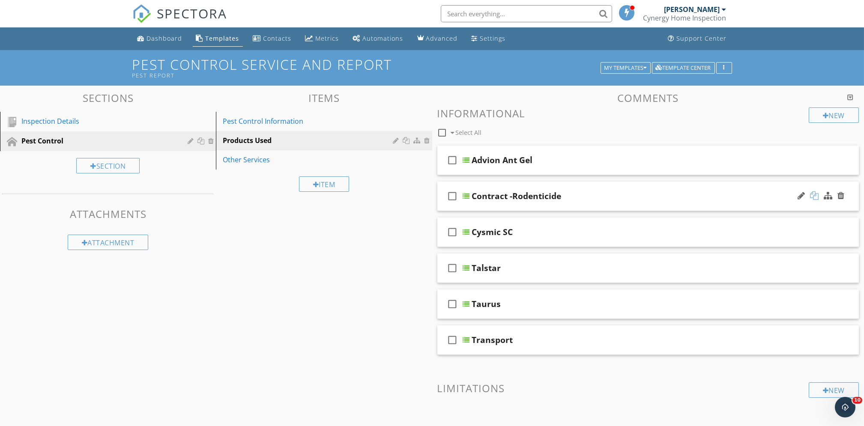
click at [816, 196] on div at bounding box center [814, 195] width 9 height 9
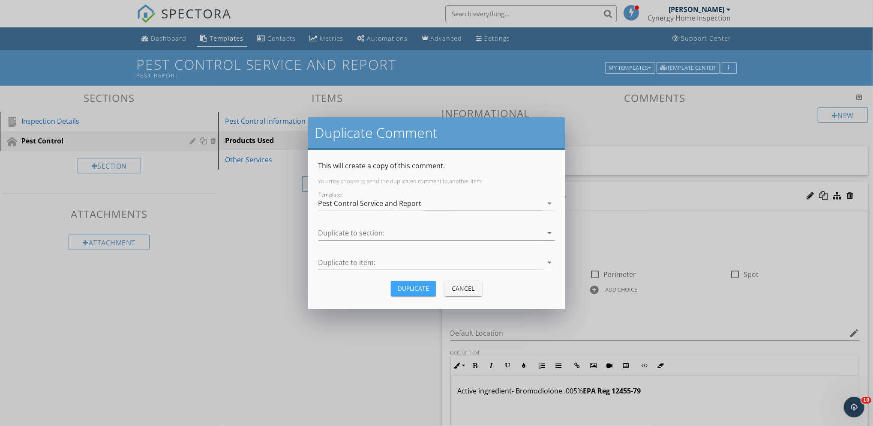
click at [416, 286] on div "Duplicate" at bounding box center [413, 288] width 31 height 9
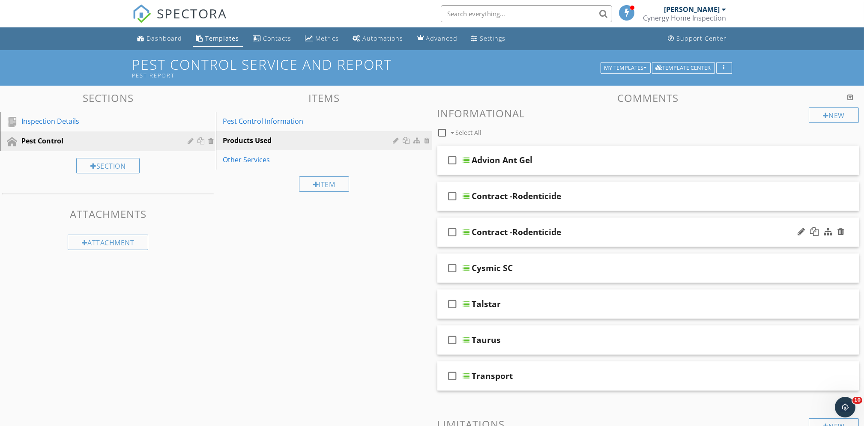
click at [637, 228] on div "Contract -Rodenticide" at bounding box center [623, 232] width 303 height 10
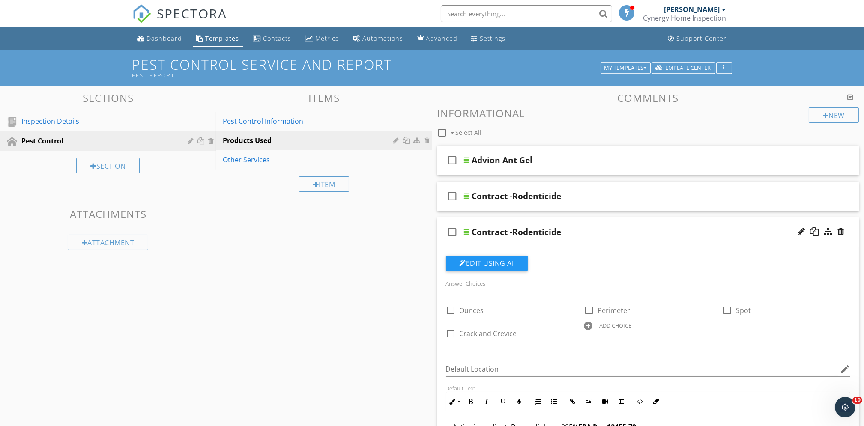
click at [618, 328] on div "ADD CHOICE" at bounding box center [615, 325] width 32 height 7
type input "C"
type input "blocks"
click at [504, 232] on div "Contract -Rodenticide" at bounding box center [517, 232] width 90 height 10
type input "Rodenthor-Rodenticide"
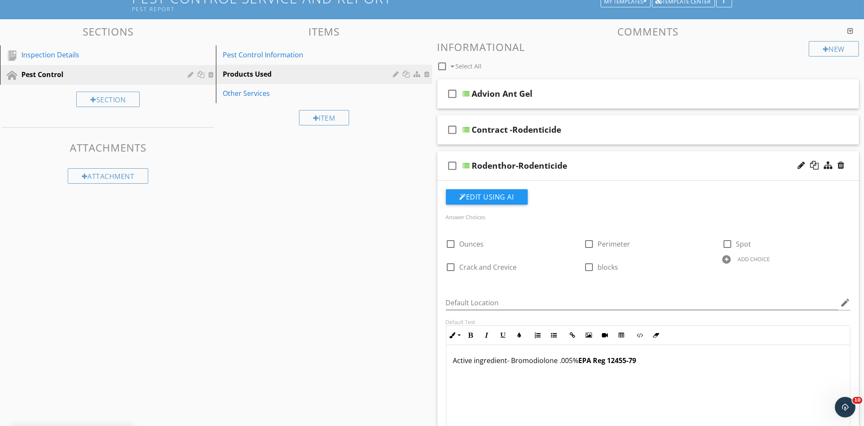
scroll to position [114, 0]
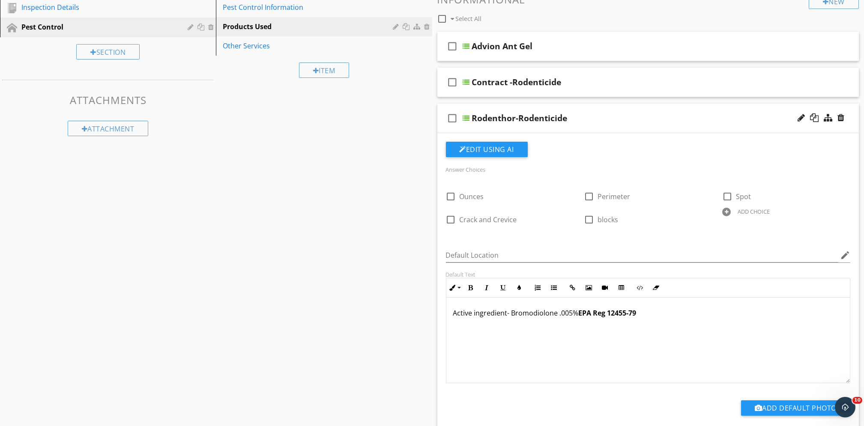
click at [654, 314] on p "Active ingredient- Bromodiolone .005% EPA Reg 12455-79" at bounding box center [648, 313] width 390 height 10
drag, startPoint x: 646, startPoint y: 314, endPoint x: 580, endPoint y: 313, distance: 66.4
click at [580, 313] on p "Active ingredient- Bromodiolone .005% EPA Reg 12455-79" at bounding box center [648, 313] width 390 height 10
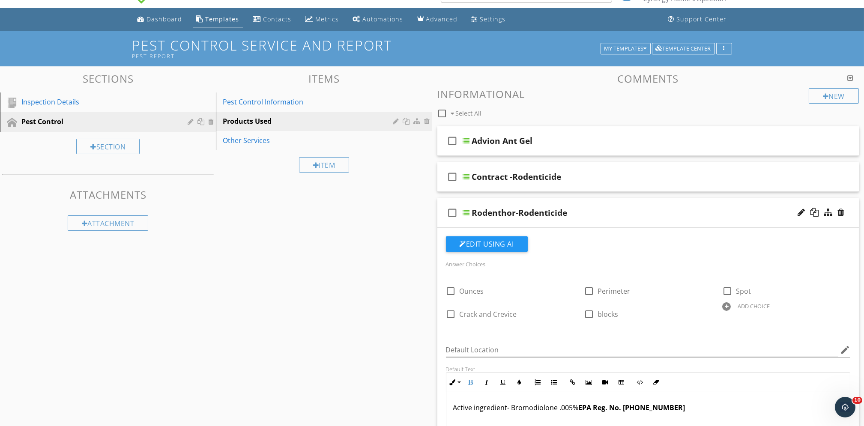
scroll to position [0, 0]
